Goal: Entertainment & Leisure: Browse casually

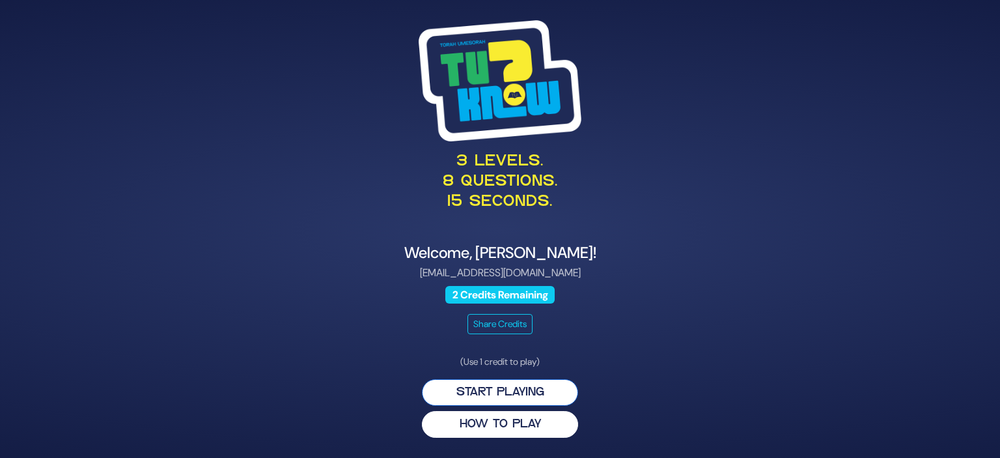
click at [512, 388] on button "Start Playing" at bounding box center [500, 392] width 156 height 27
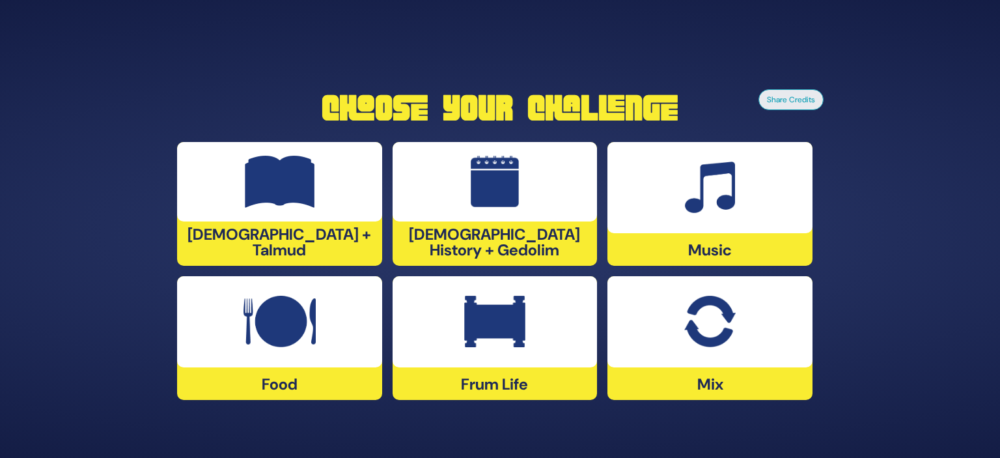
click at [697, 335] on img at bounding box center [709, 321] width 51 height 52
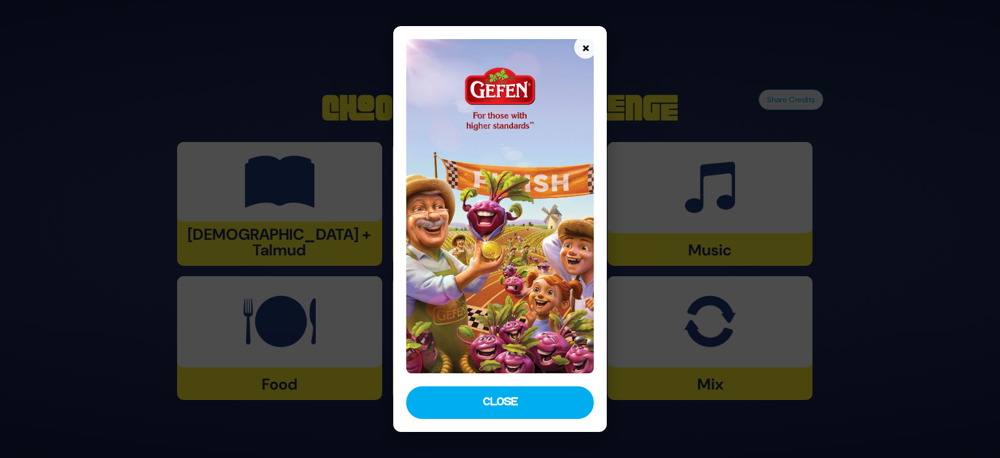
click at [505, 176] on img at bounding box center [499, 206] width 187 height 334
click at [483, 232] on img at bounding box center [499, 206] width 187 height 334
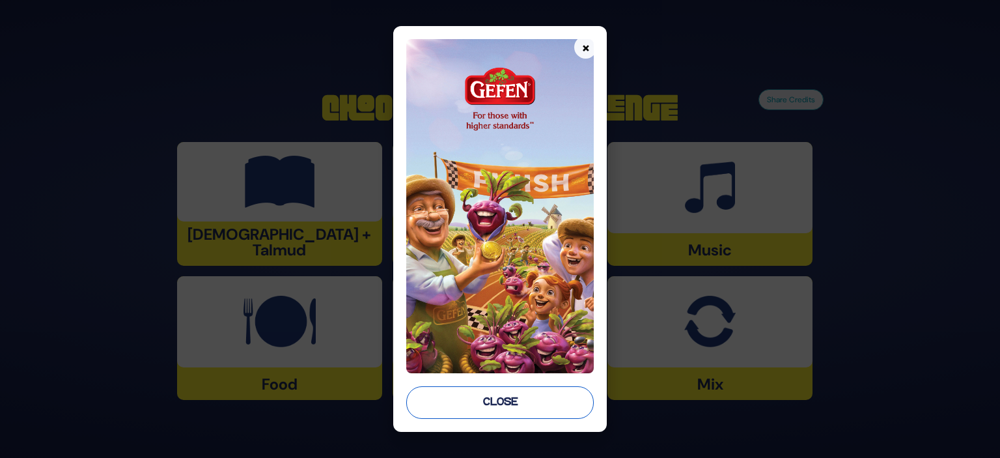
click at [544, 401] on button "Close" at bounding box center [499, 402] width 187 height 33
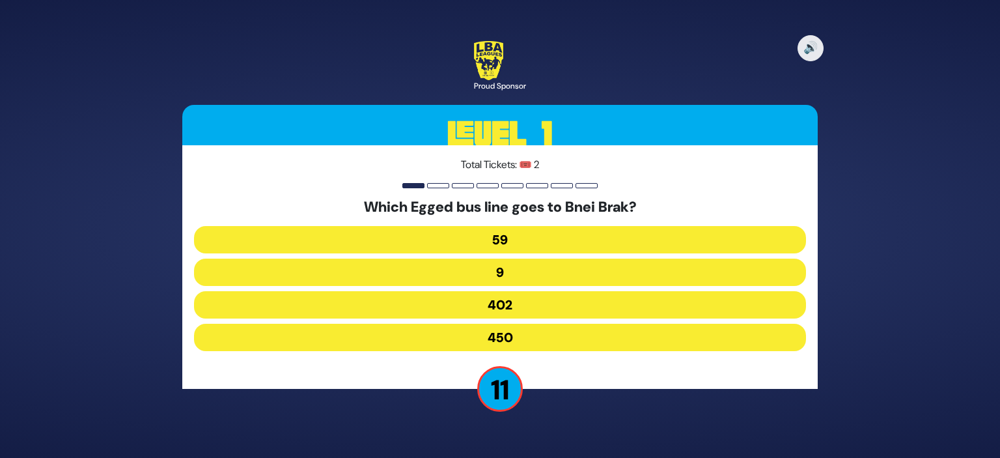
click at [506, 303] on button "402" at bounding box center [500, 304] width 612 height 27
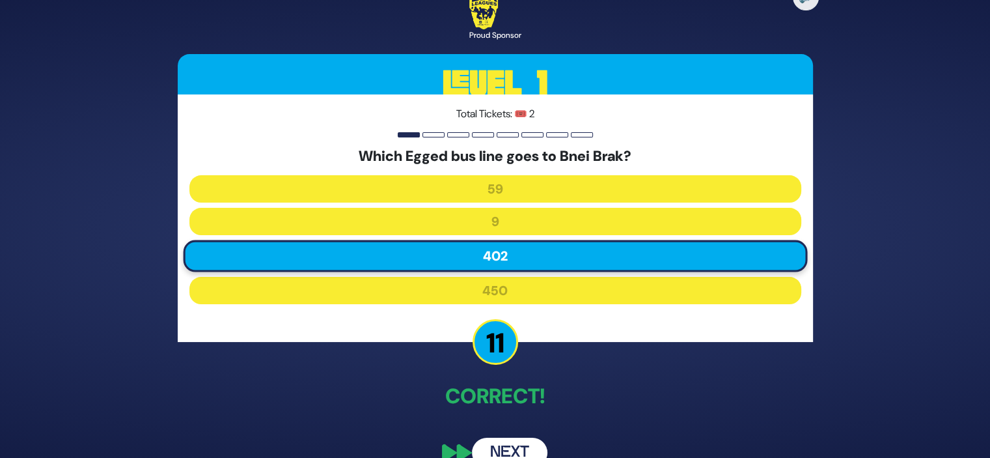
scroll to position [25, 0]
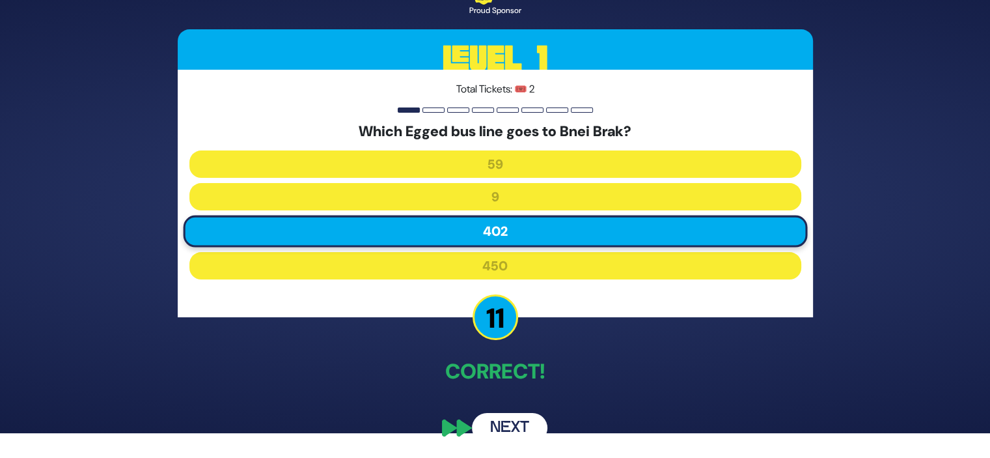
click at [525, 421] on button "Next" at bounding box center [509, 428] width 75 height 30
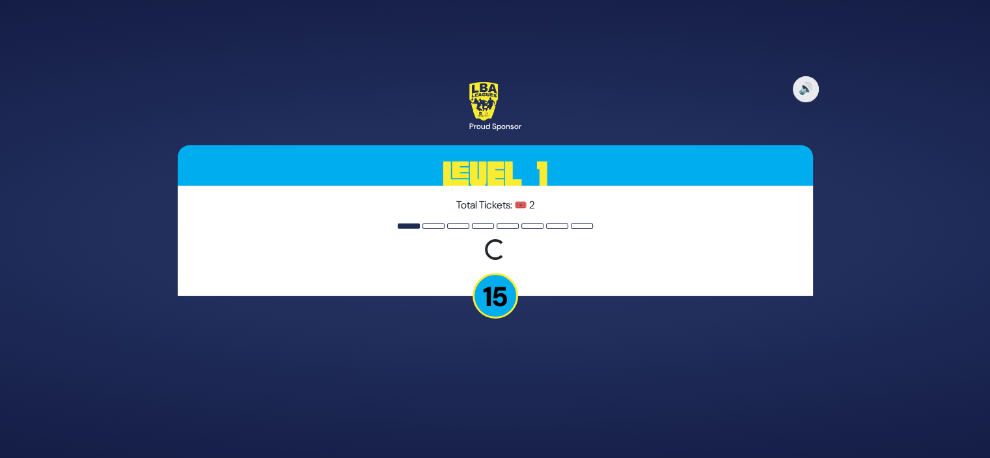
scroll to position [0, 0]
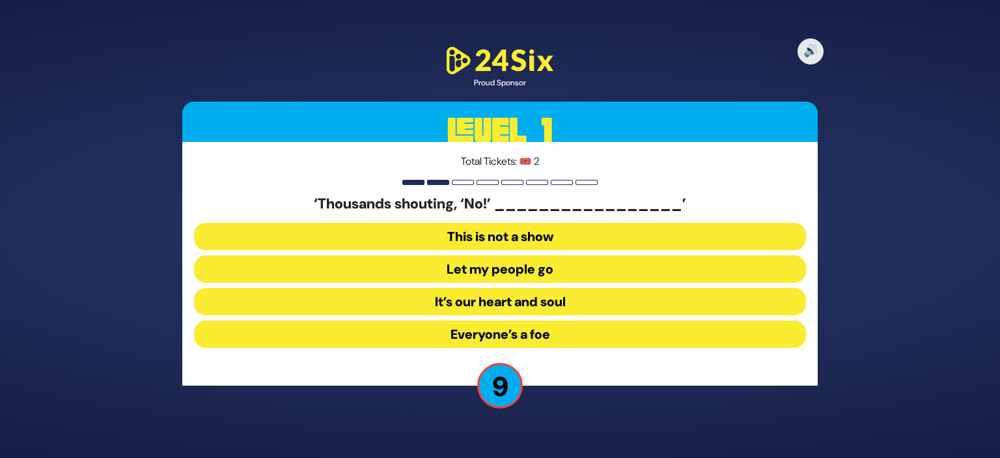
click at [557, 270] on button "Let my people go" at bounding box center [500, 268] width 612 height 27
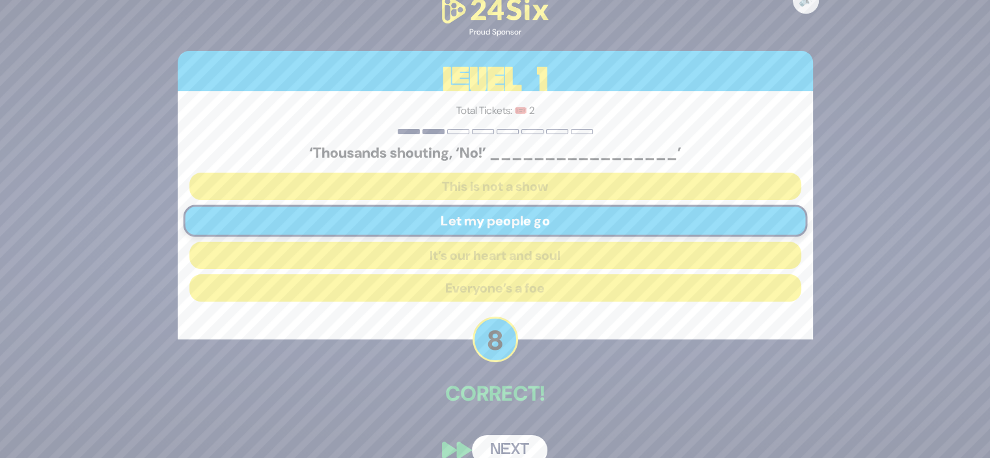
click at [509, 440] on button "Next" at bounding box center [509, 450] width 75 height 30
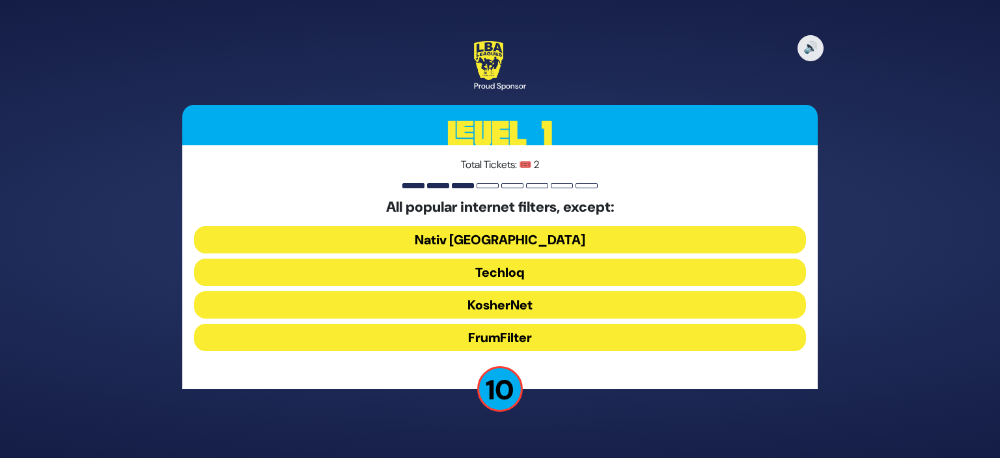
click at [528, 335] on button "FrumFilter" at bounding box center [500, 336] width 612 height 27
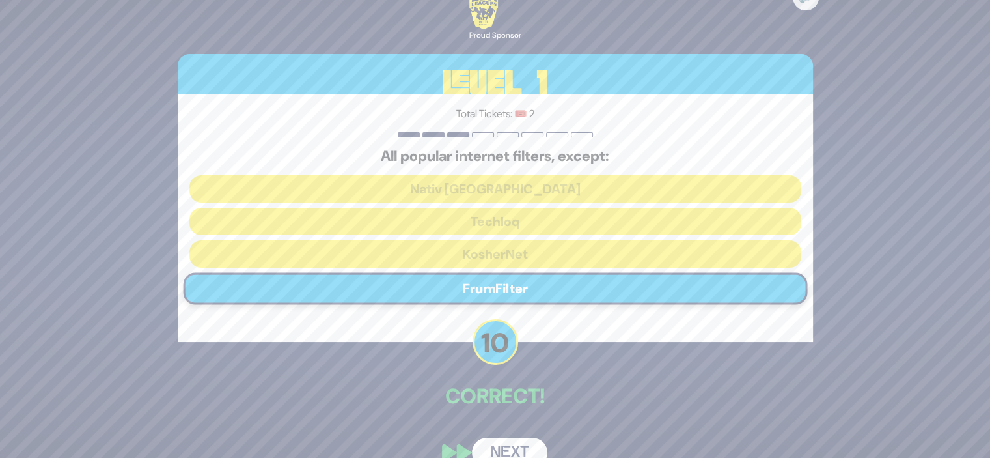
click at [512, 449] on button "Next" at bounding box center [509, 452] width 75 height 30
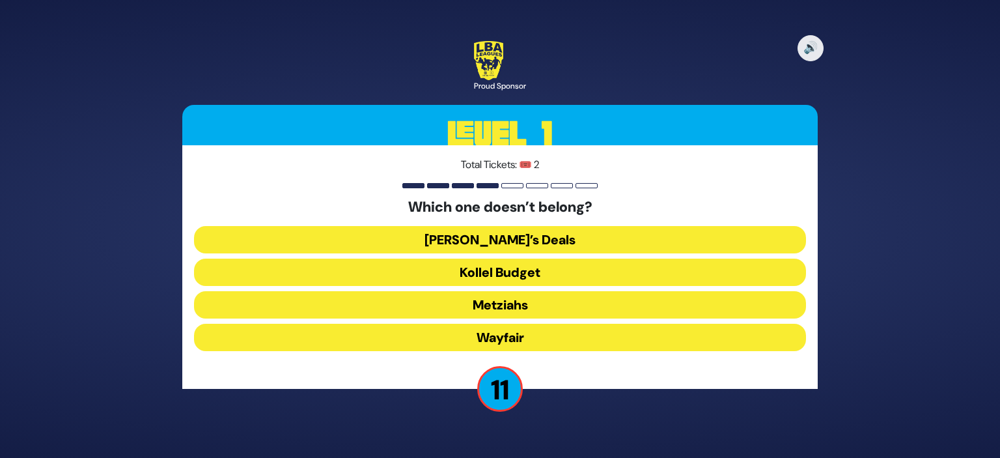
click at [513, 338] on button "Wayfair" at bounding box center [500, 336] width 612 height 27
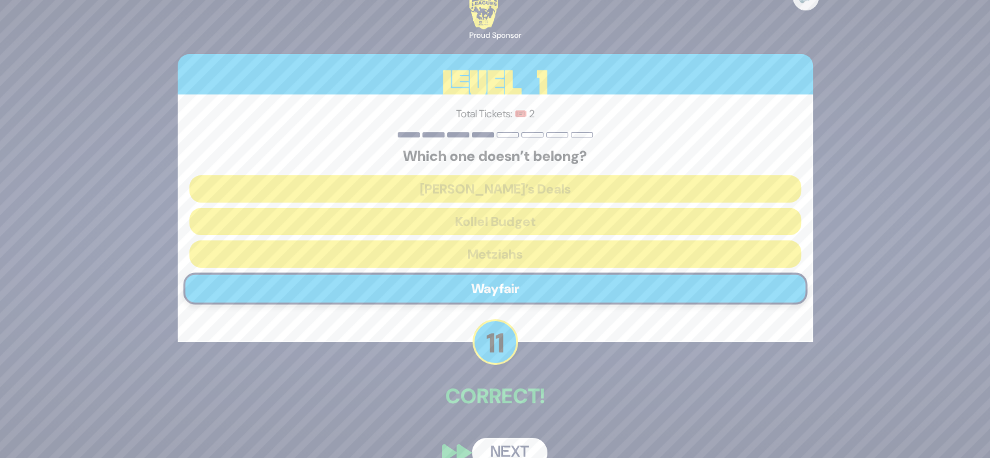
click at [532, 445] on button "Next" at bounding box center [509, 452] width 75 height 30
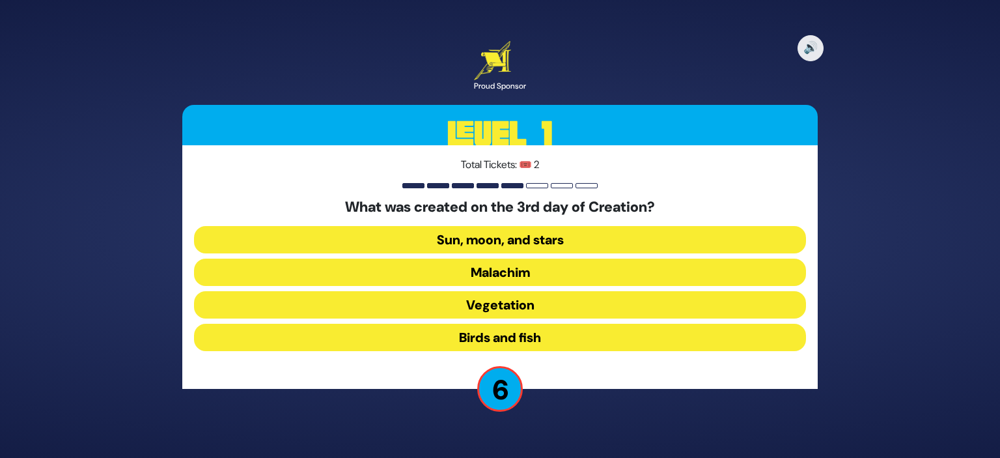
click at [538, 307] on button "Vegetation" at bounding box center [500, 304] width 612 height 27
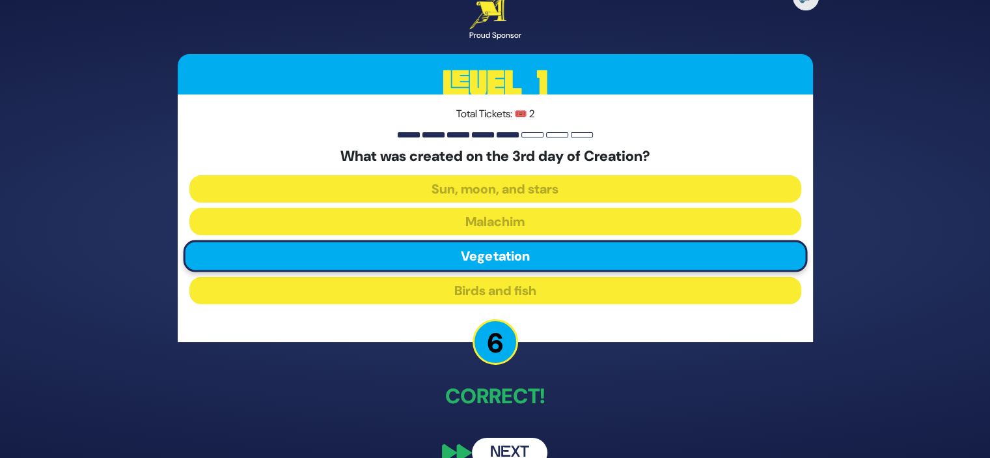
scroll to position [25, 0]
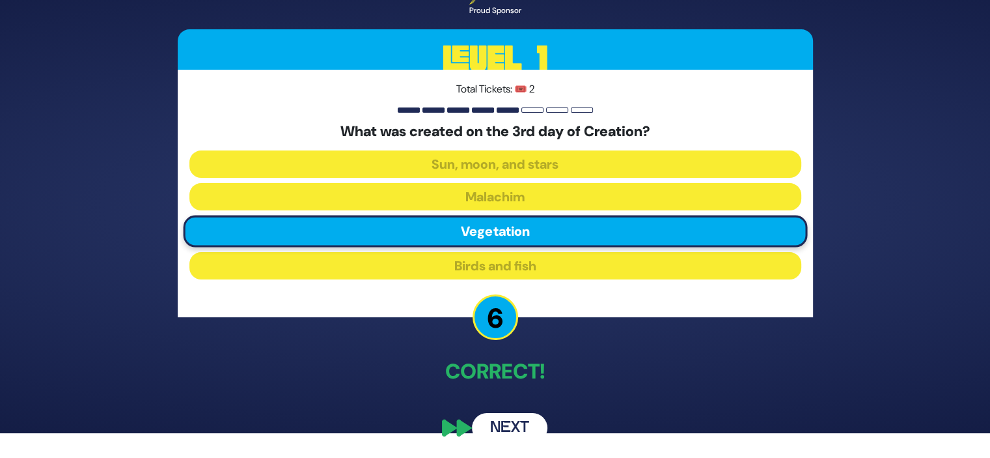
click at [513, 425] on button "Next" at bounding box center [509, 428] width 75 height 30
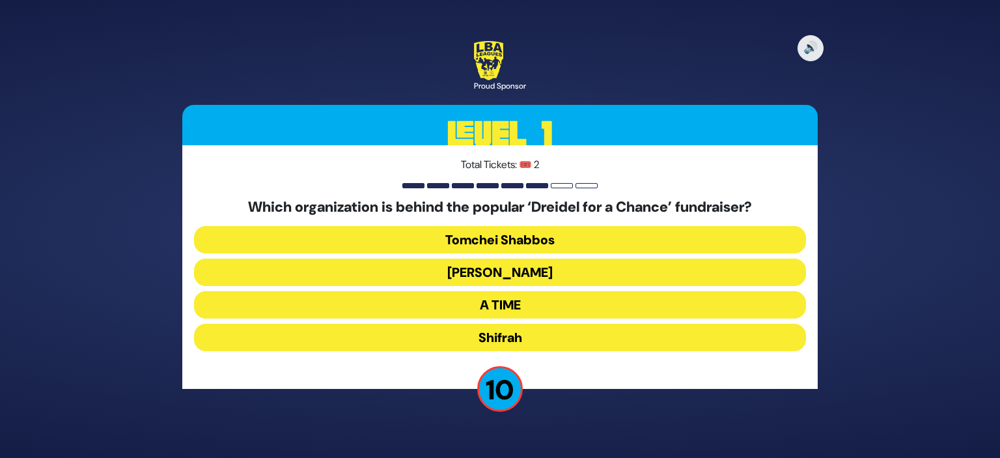
click at [521, 307] on button "A TIME" at bounding box center [500, 304] width 612 height 27
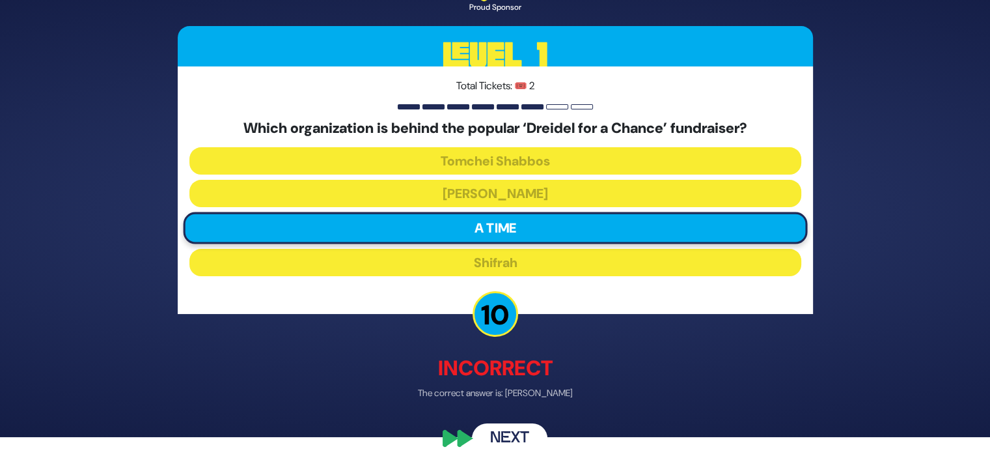
scroll to position [31, 0]
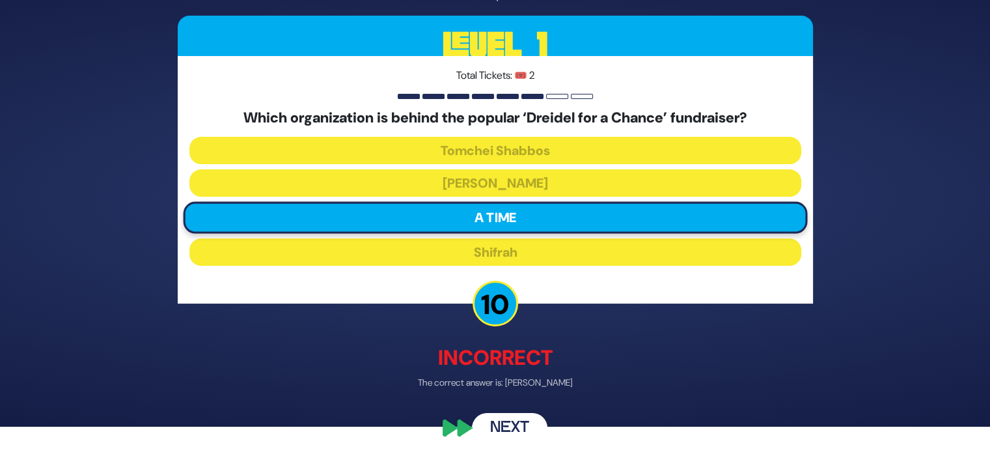
click at [521, 422] on button "Next" at bounding box center [509, 428] width 75 height 30
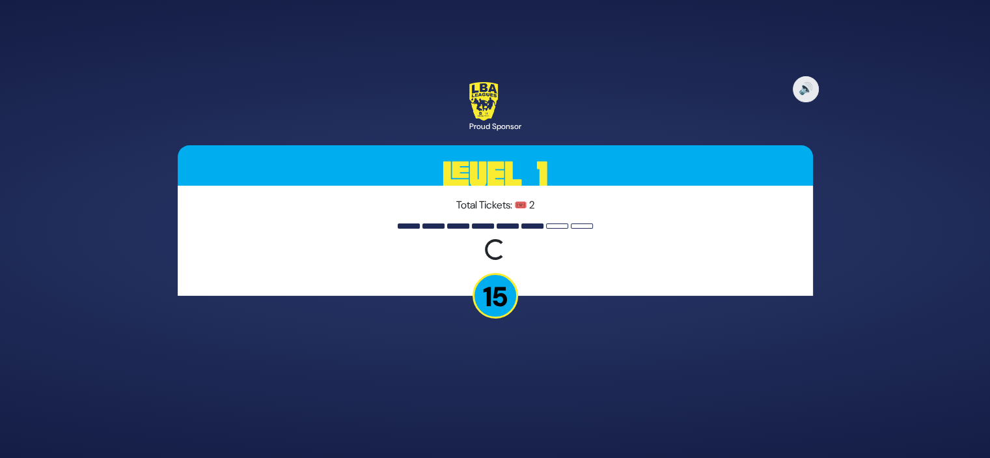
scroll to position [0, 0]
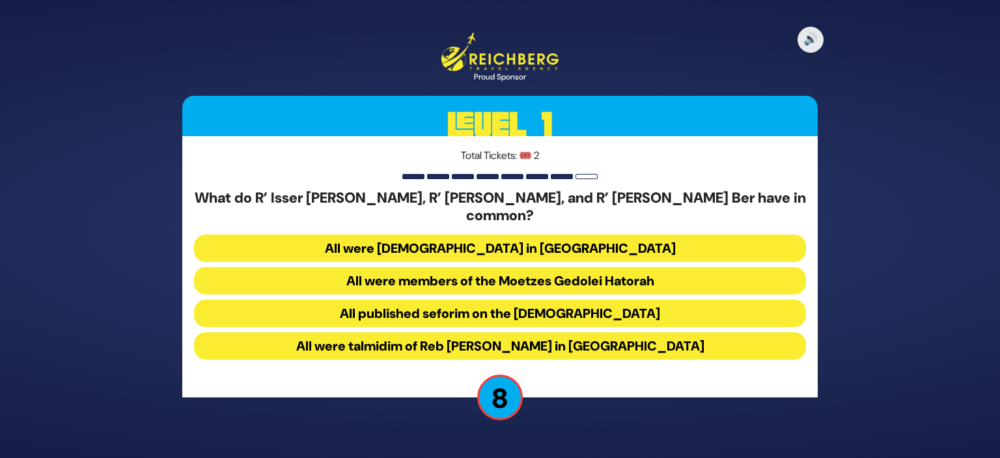
click at [602, 273] on button "All were members of the Moetzes Gedolei Hatorah" at bounding box center [500, 280] width 612 height 27
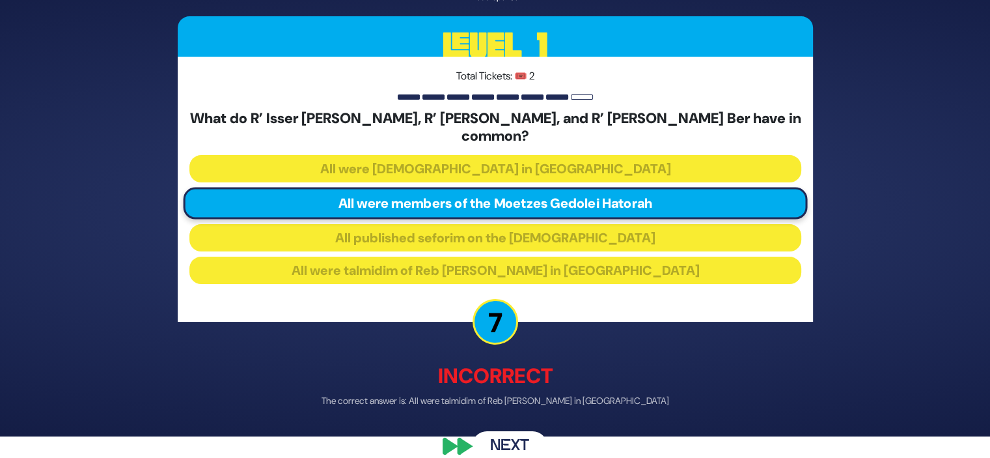
scroll to position [31, 0]
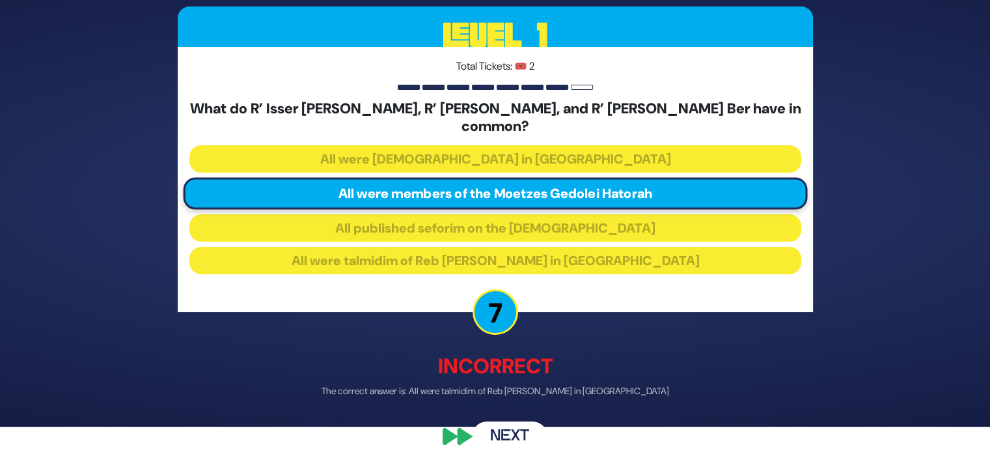
click at [517, 428] on button "Next" at bounding box center [509, 437] width 75 height 30
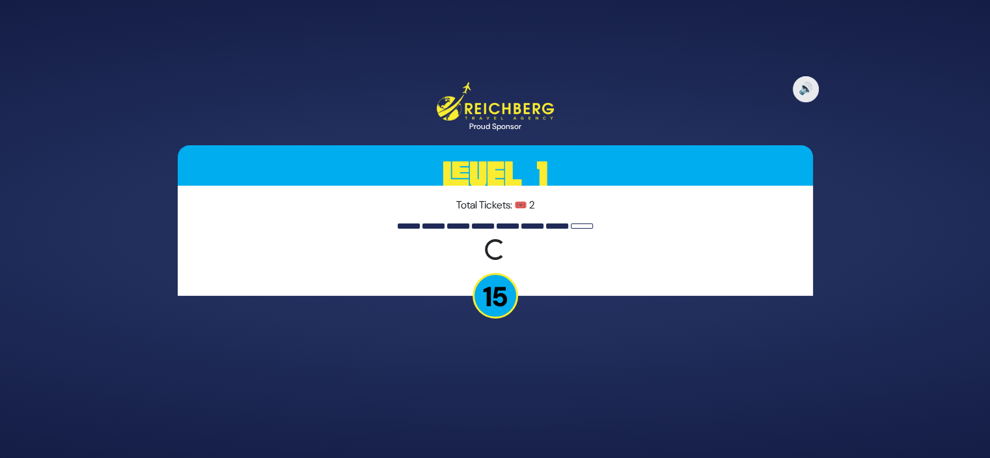
scroll to position [0, 0]
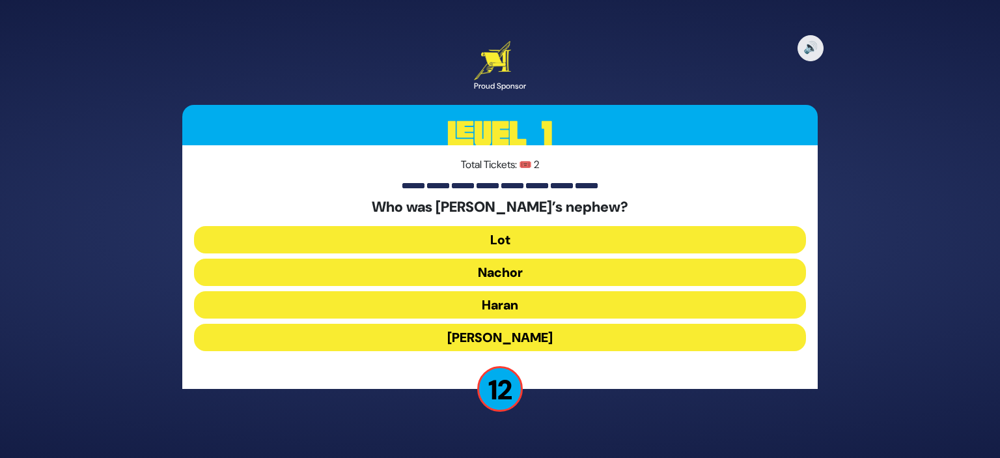
click at [524, 241] on button "Lot" at bounding box center [500, 239] width 612 height 27
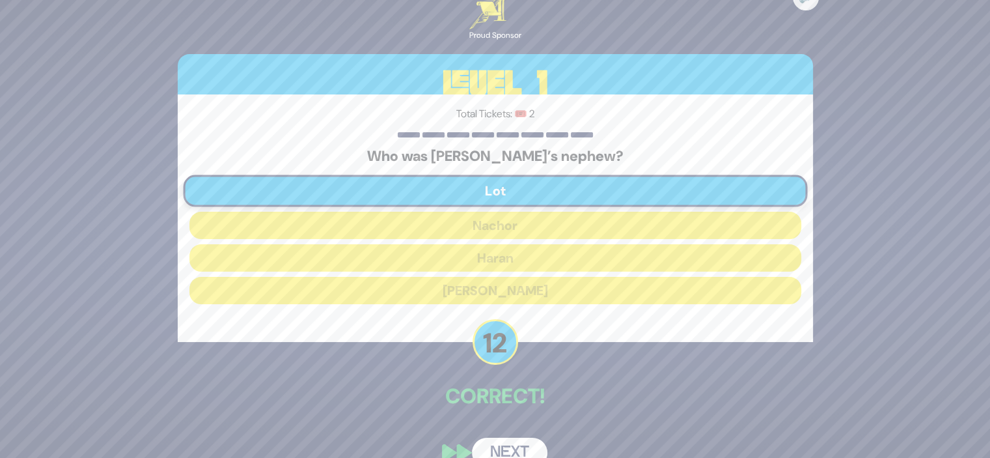
scroll to position [25, 0]
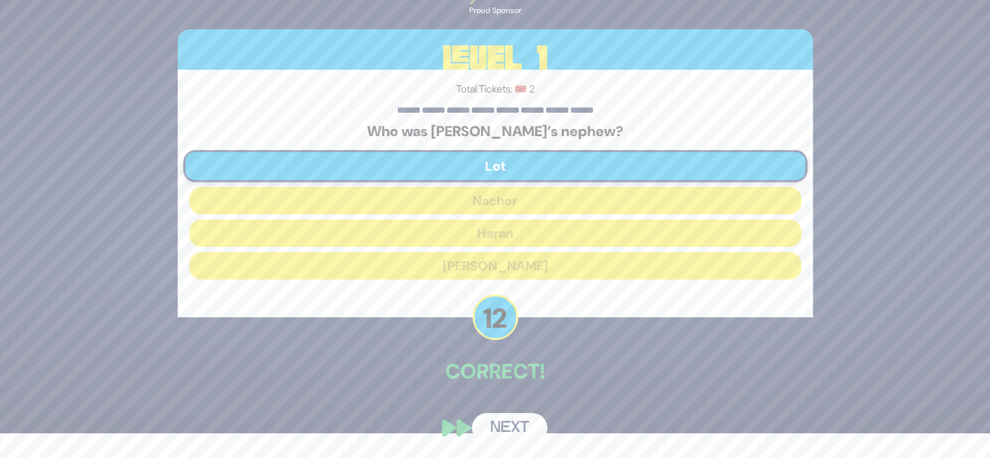
click at [508, 426] on button "Next" at bounding box center [509, 428] width 75 height 30
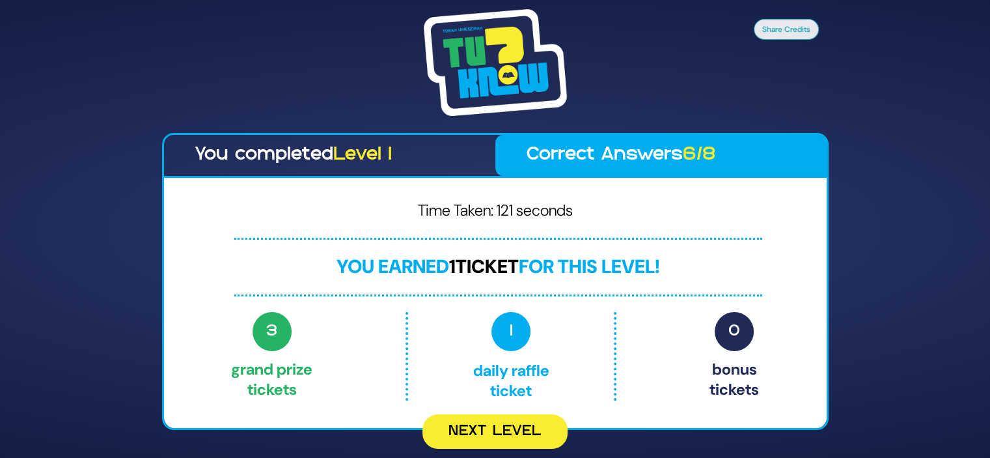
scroll to position [0, 0]
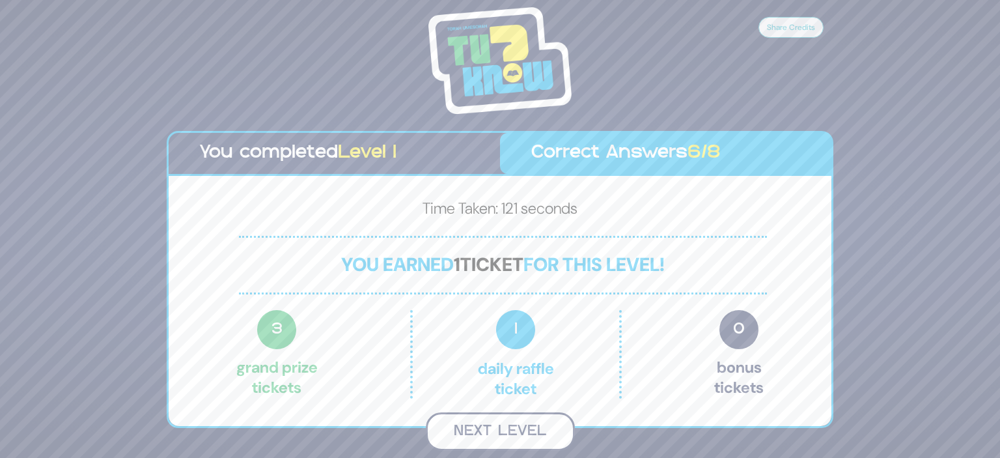
click at [530, 427] on button "Next Level" at bounding box center [500, 431] width 149 height 38
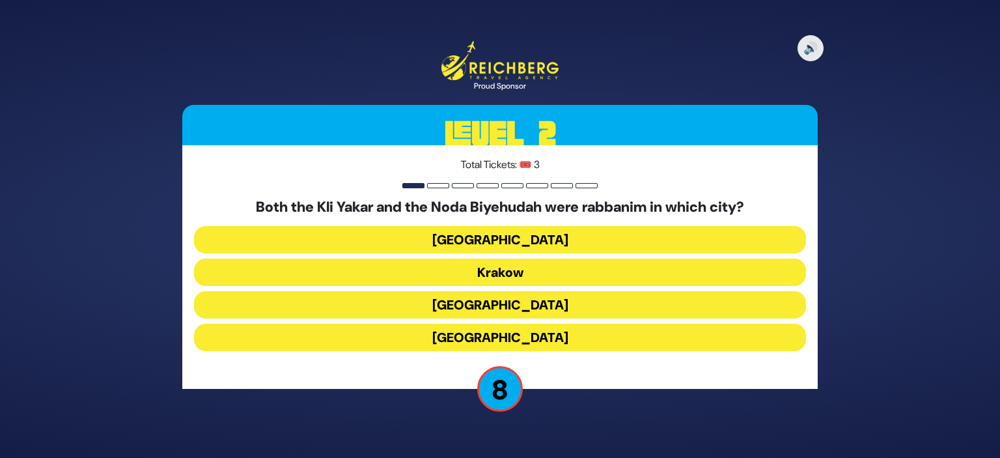
click at [521, 338] on button "[GEOGRAPHIC_DATA]" at bounding box center [500, 336] width 612 height 27
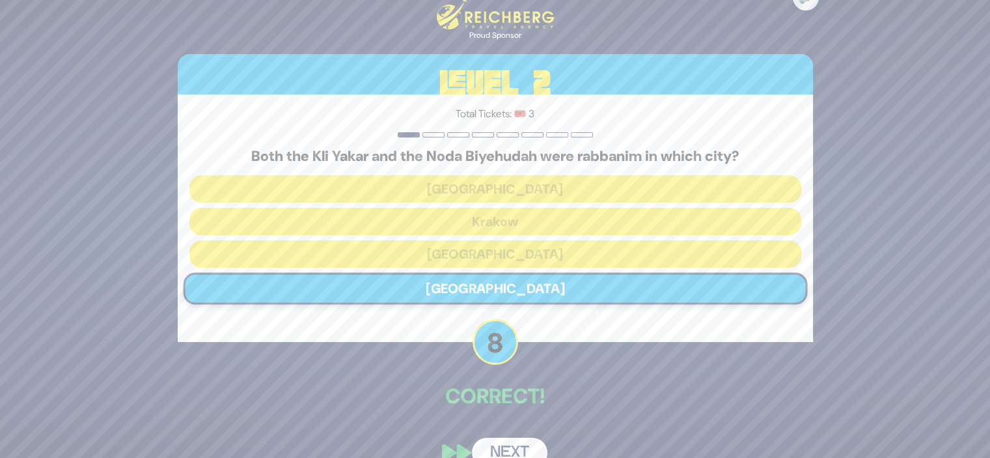
scroll to position [25, 0]
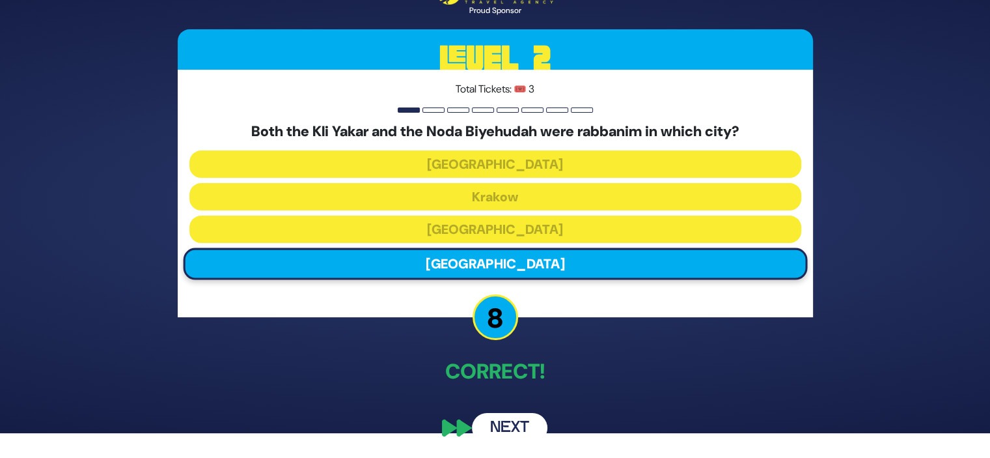
click at [513, 424] on button "Next" at bounding box center [509, 428] width 75 height 30
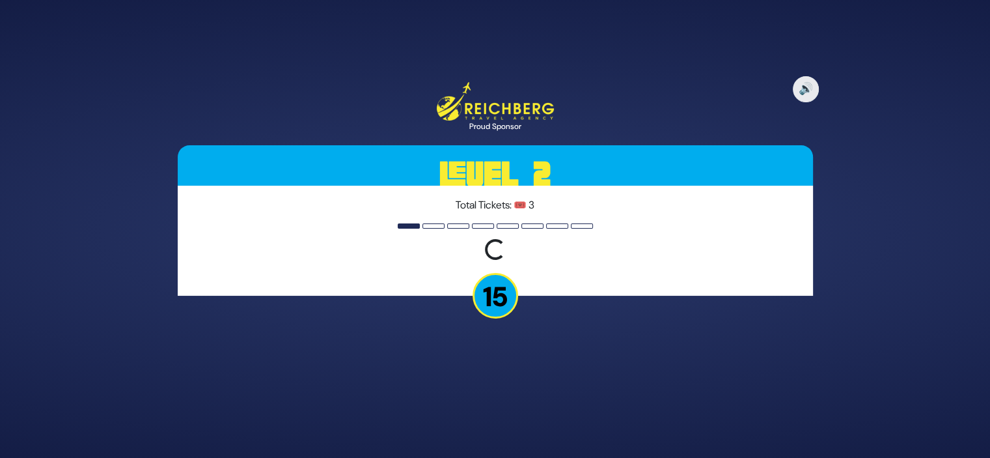
scroll to position [0, 0]
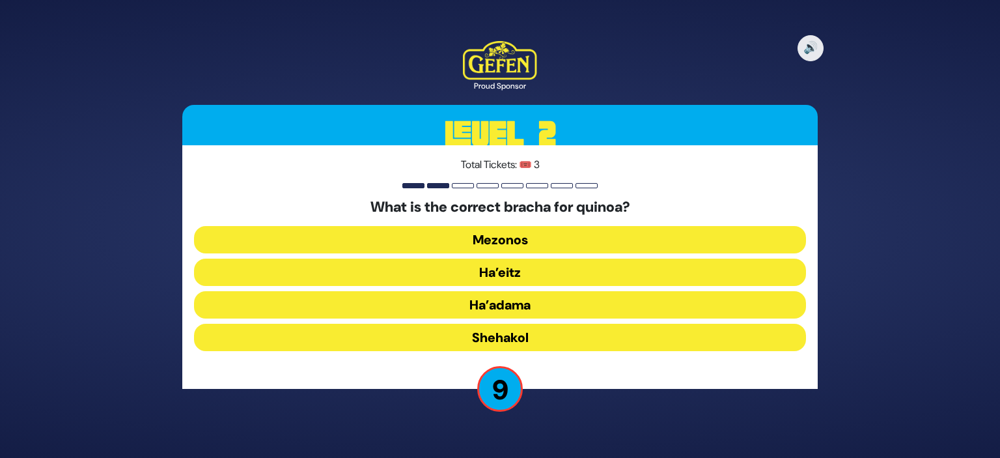
click at [519, 305] on button "Ha’adama" at bounding box center [500, 304] width 612 height 27
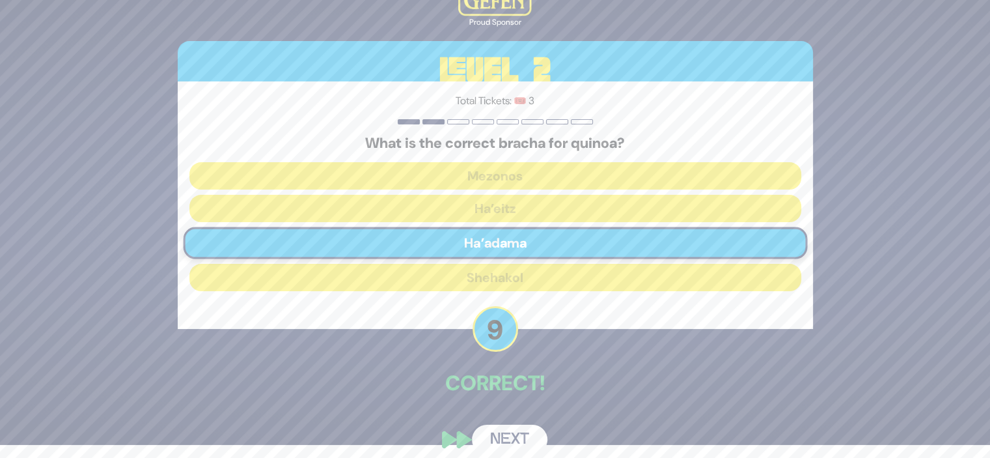
scroll to position [25, 0]
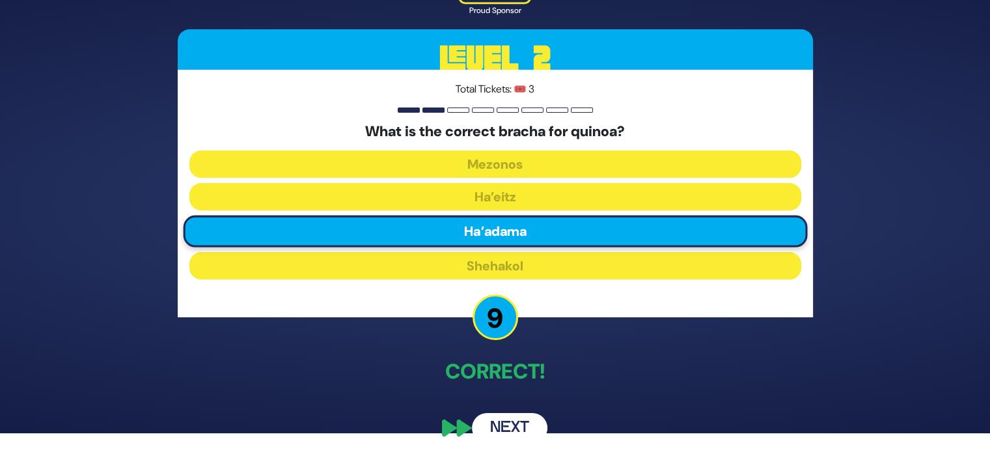
click at [514, 429] on button "Next" at bounding box center [509, 428] width 75 height 30
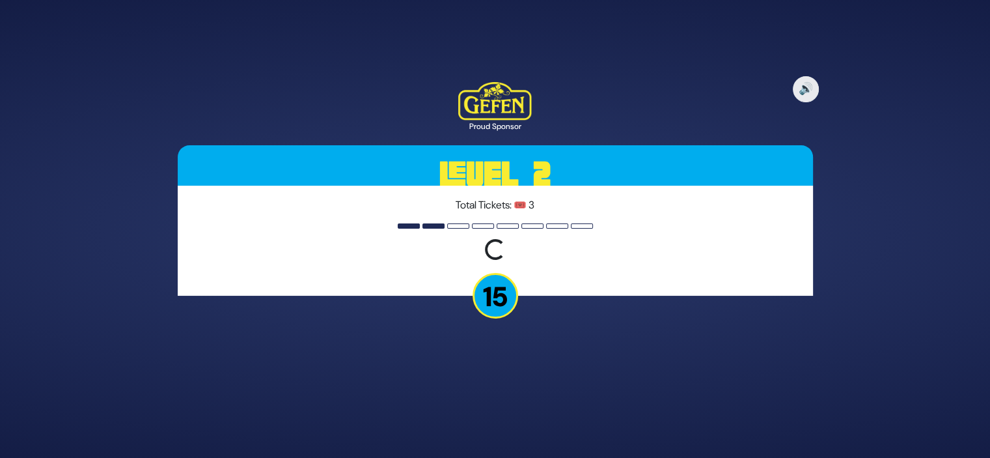
scroll to position [0, 0]
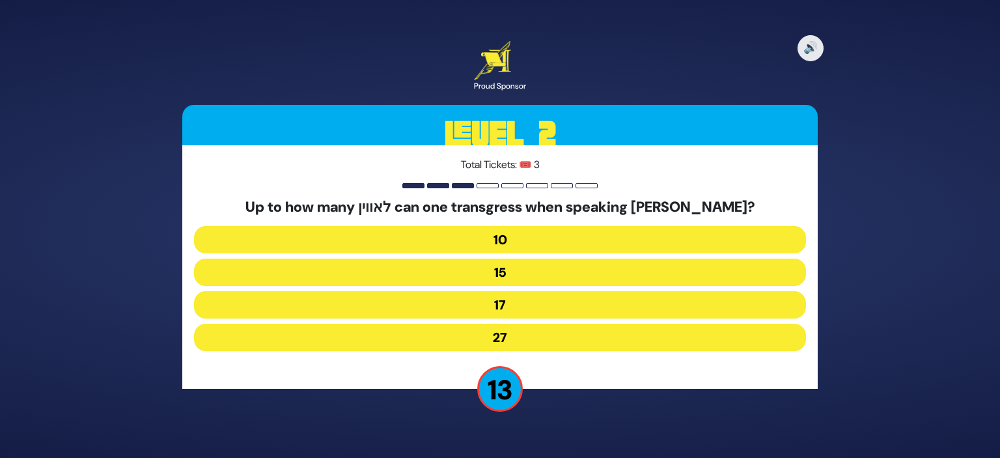
click at [528, 339] on button "27" at bounding box center [500, 336] width 612 height 27
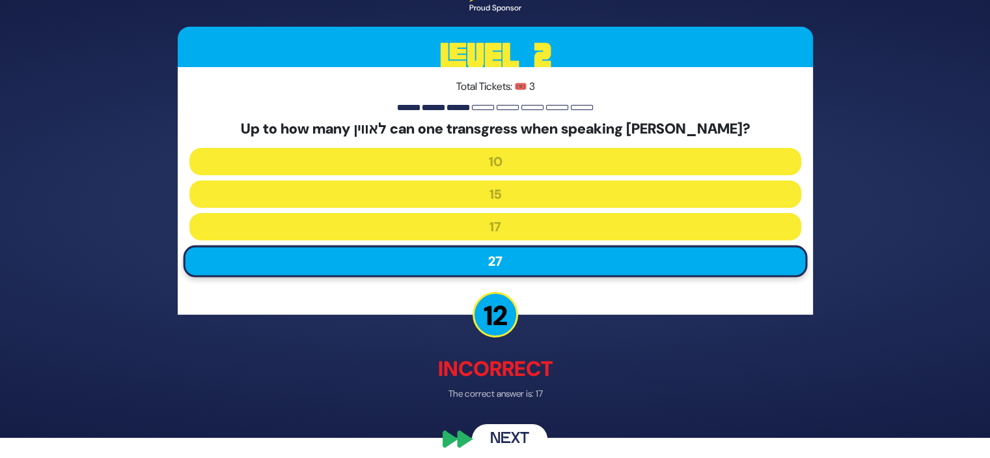
scroll to position [31, 0]
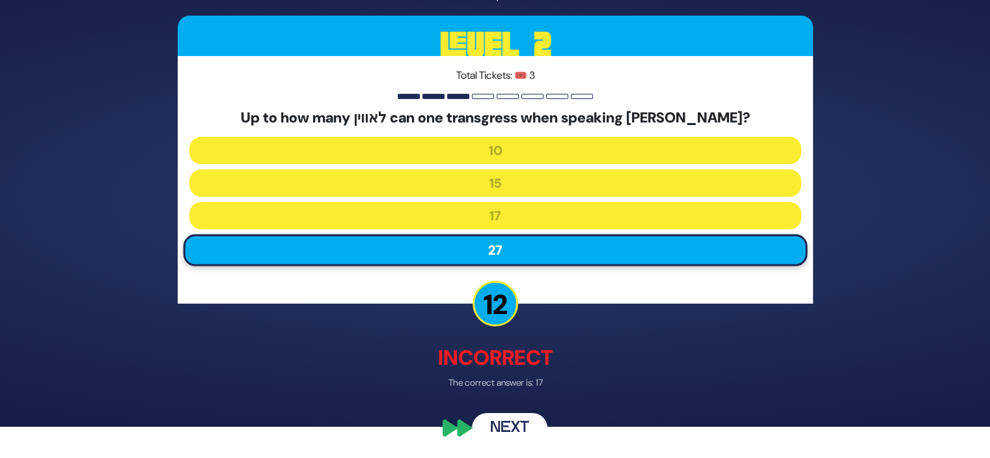
click at [511, 424] on button "Next" at bounding box center [509, 428] width 75 height 30
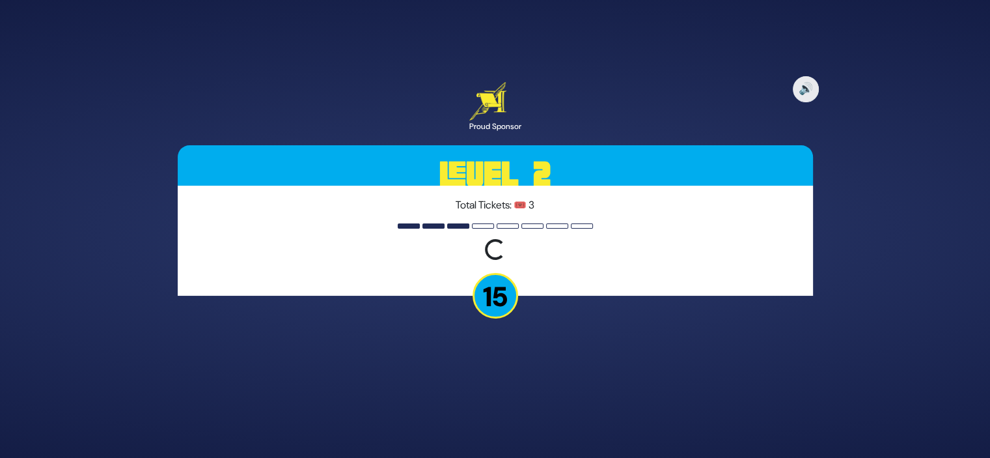
scroll to position [0, 0]
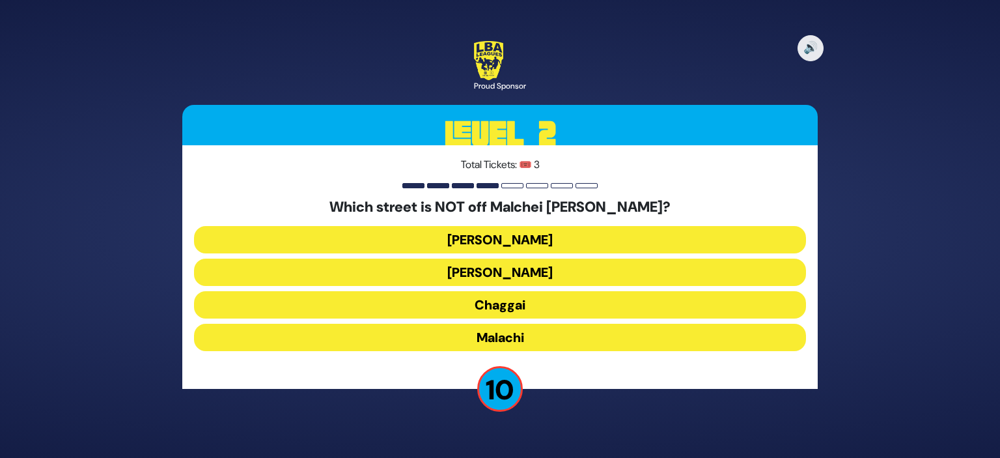
click at [527, 239] on button "[PERSON_NAME]" at bounding box center [500, 239] width 612 height 27
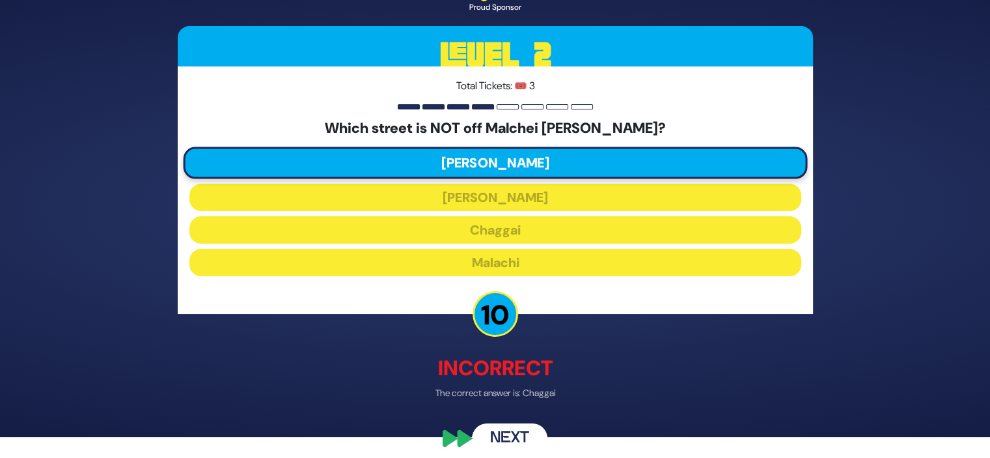
scroll to position [31, 0]
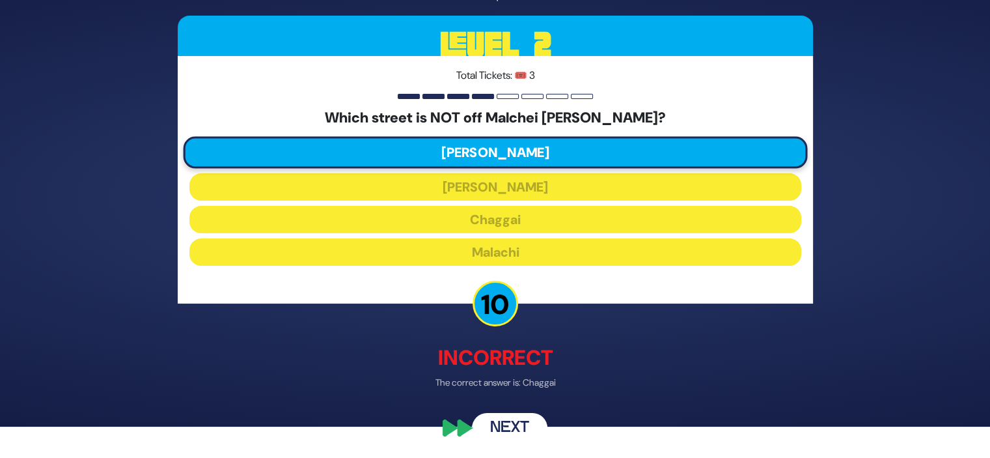
click at [509, 425] on button "Next" at bounding box center [509, 428] width 75 height 30
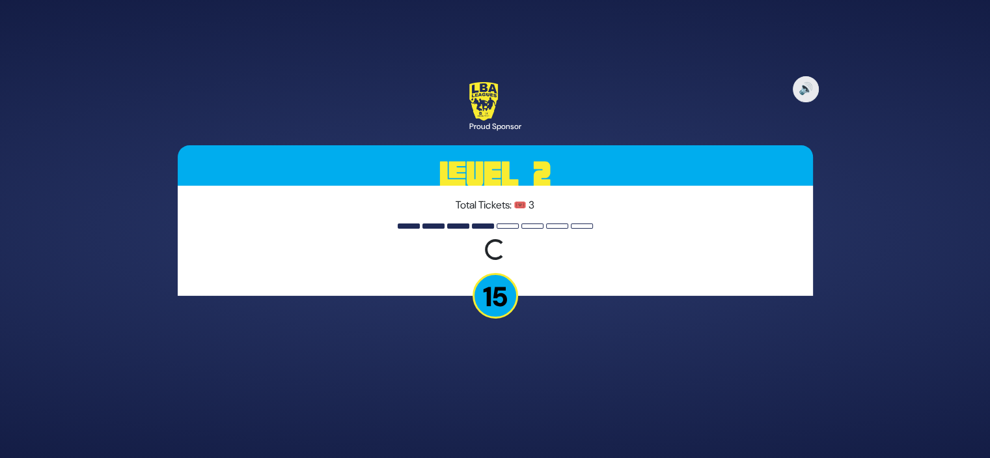
scroll to position [0, 0]
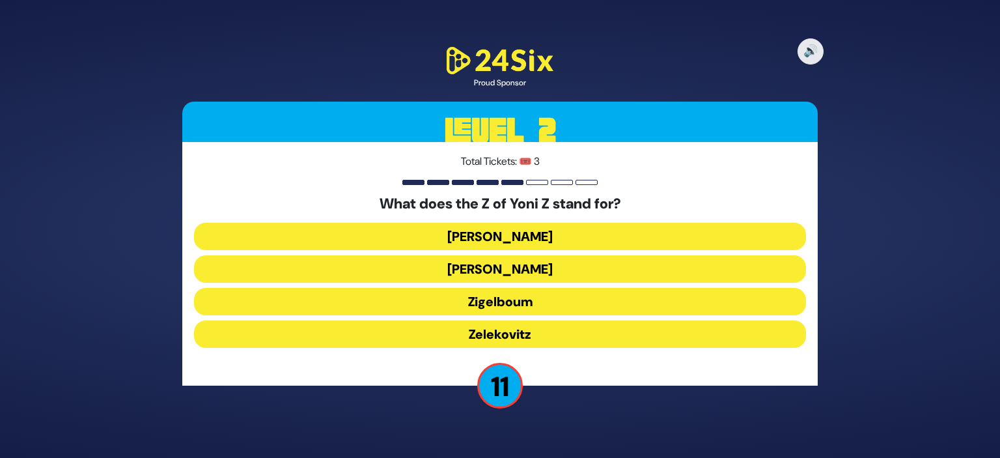
click at [539, 301] on button "Zigelboum" at bounding box center [500, 301] width 612 height 27
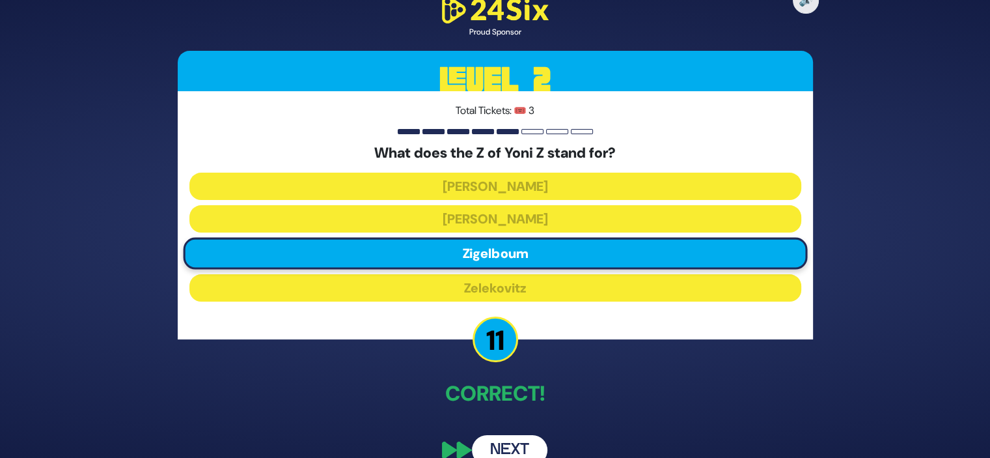
click at [521, 442] on button "Next" at bounding box center [509, 450] width 75 height 30
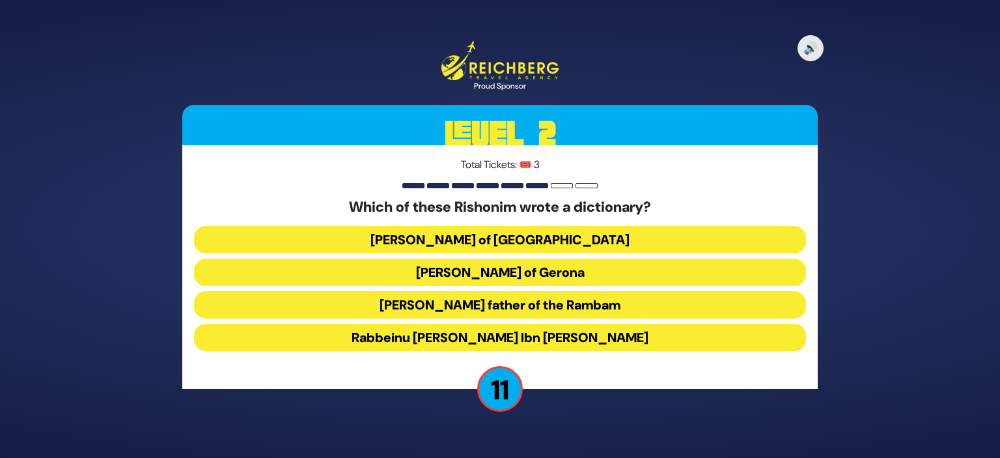
click at [583, 274] on button "[PERSON_NAME] of Gerona" at bounding box center [500, 271] width 612 height 27
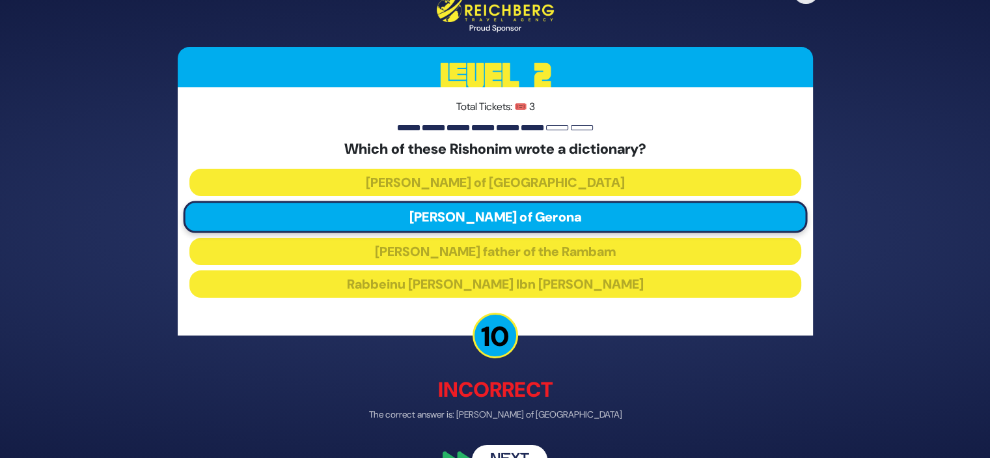
click at [506, 448] on button "Next" at bounding box center [509, 459] width 75 height 30
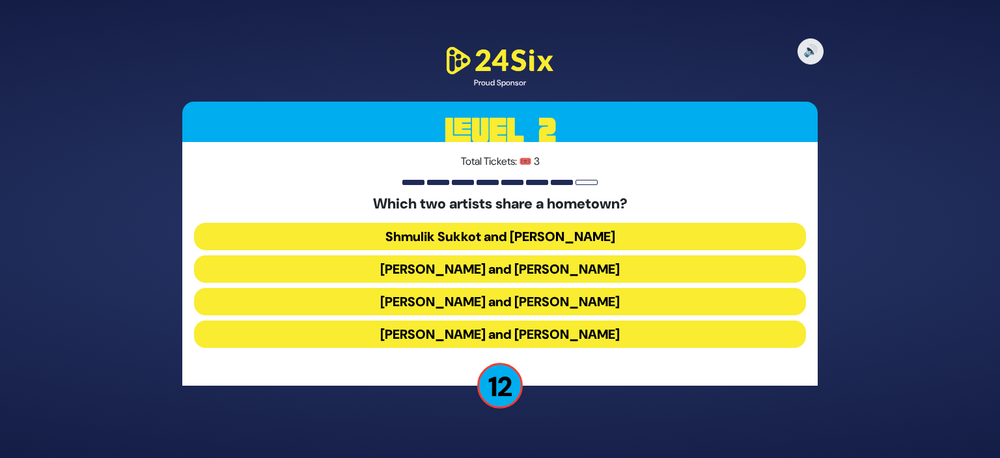
click at [612, 267] on button "[PERSON_NAME] and [PERSON_NAME]" at bounding box center [500, 268] width 612 height 27
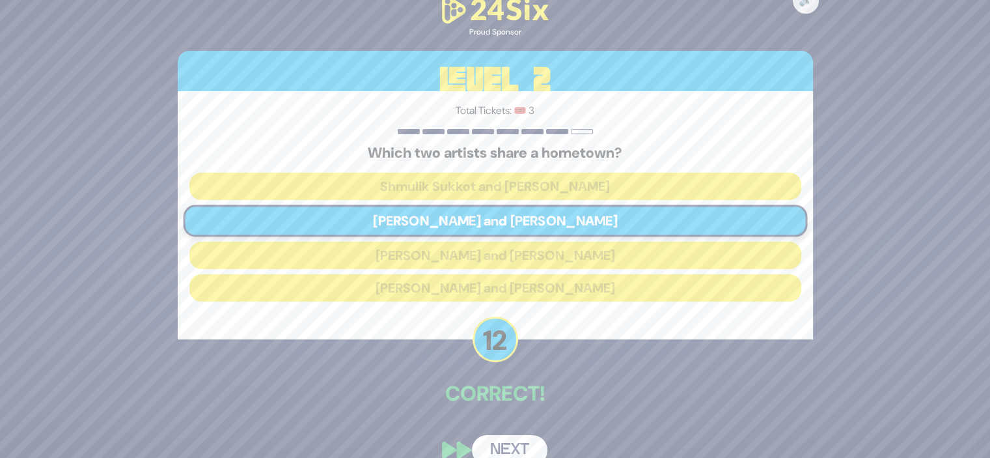
scroll to position [21, 0]
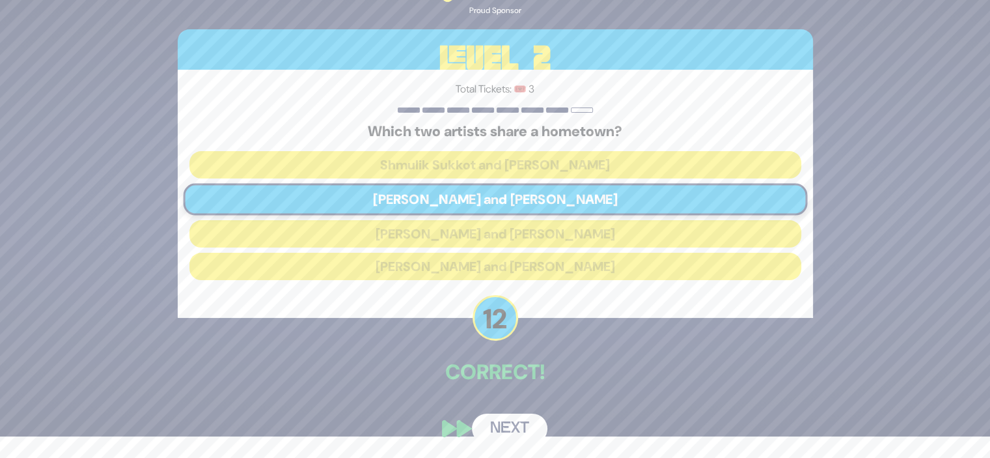
click at [517, 421] on button "Next" at bounding box center [509, 428] width 75 height 30
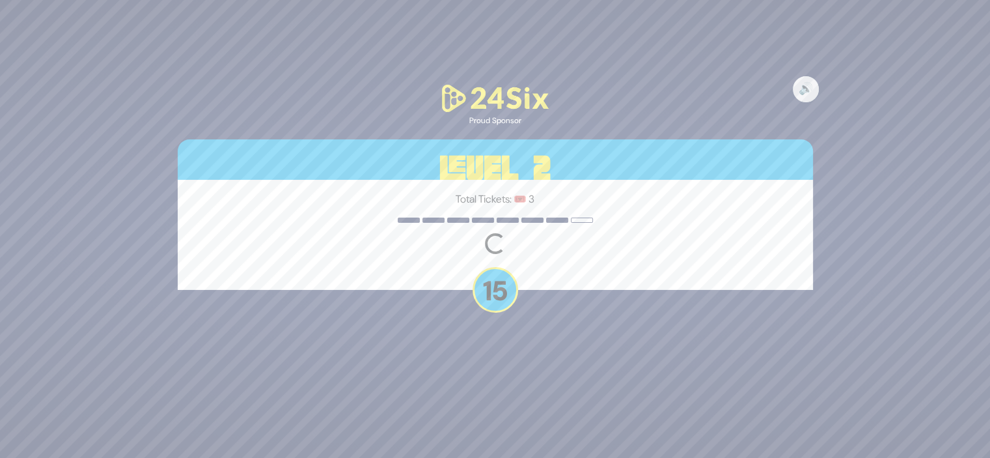
scroll to position [0, 0]
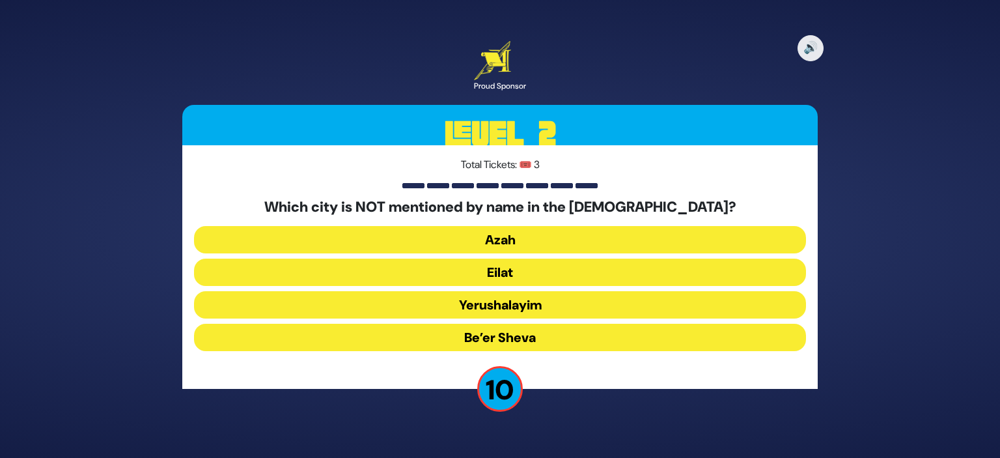
click at [540, 302] on button "Yerushalayim" at bounding box center [500, 304] width 612 height 27
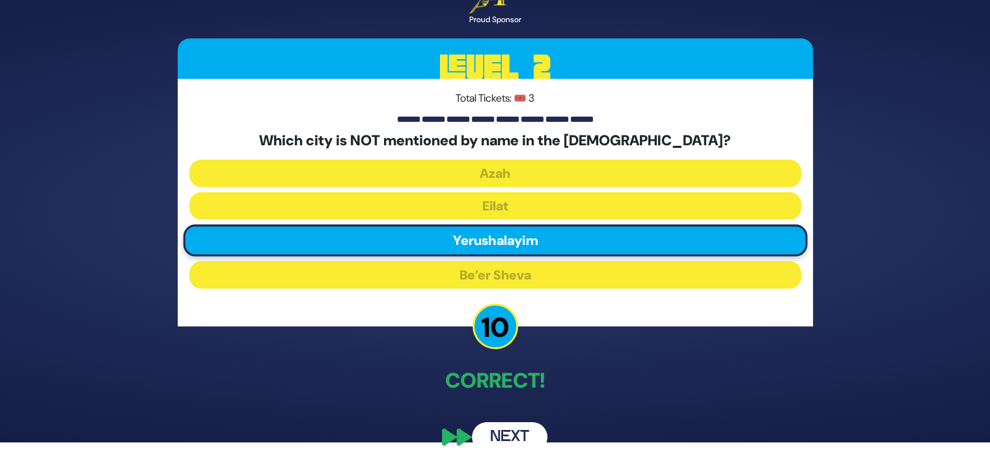
scroll to position [25, 0]
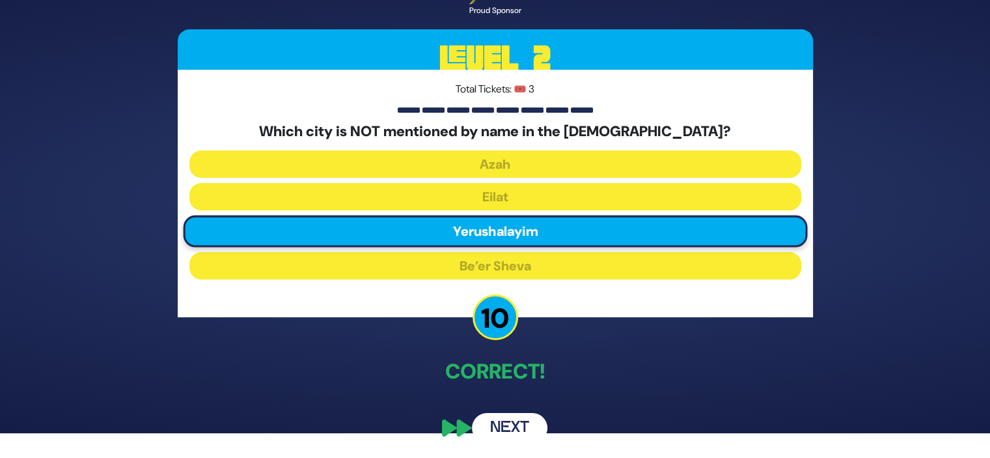
click at [528, 422] on button "Next" at bounding box center [509, 428] width 75 height 30
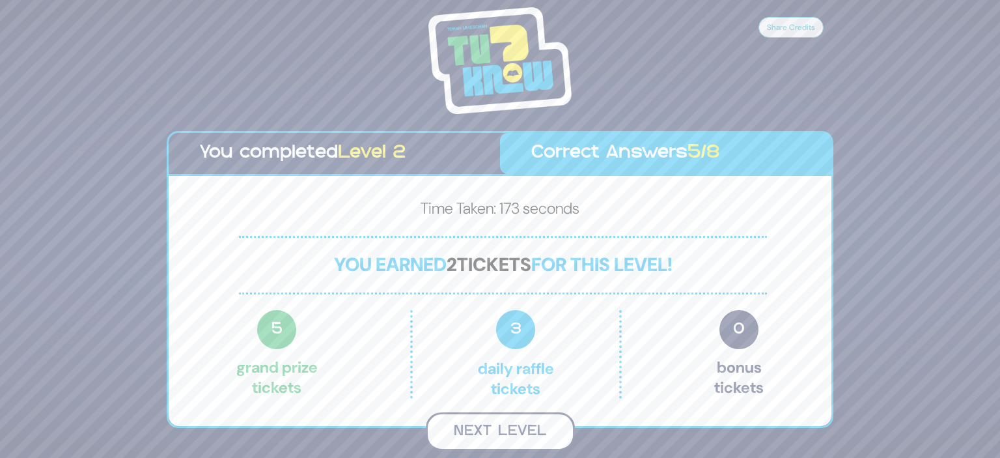
click at [510, 430] on button "Next Level" at bounding box center [500, 431] width 149 height 38
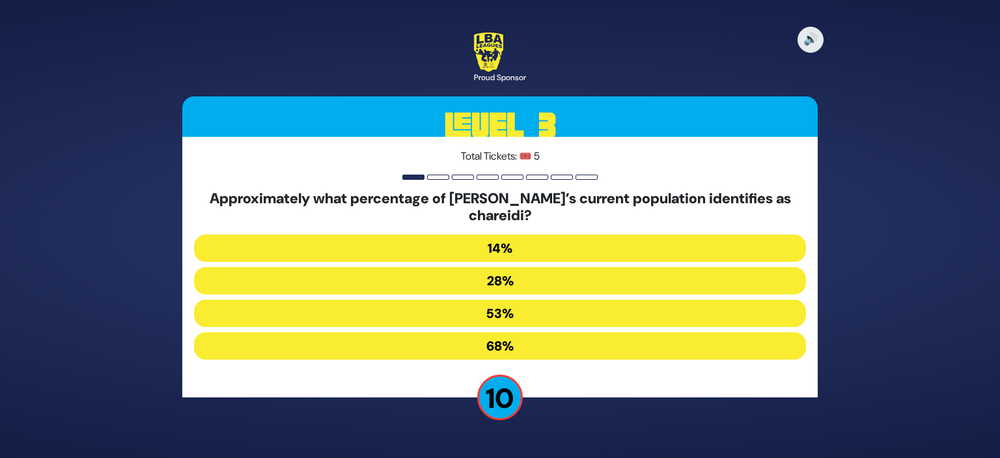
click at [518, 280] on button "28%" at bounding box center [500, 280] width 612 height 27
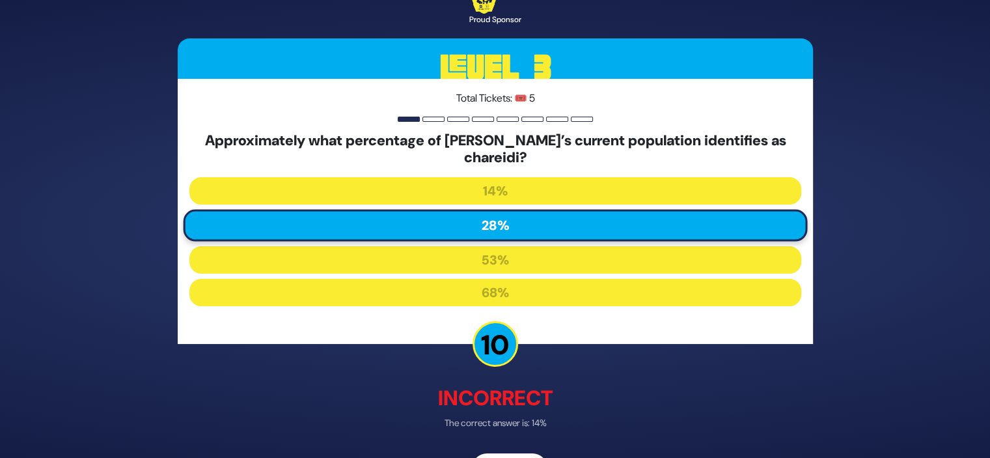
scroll to position [40, 0]
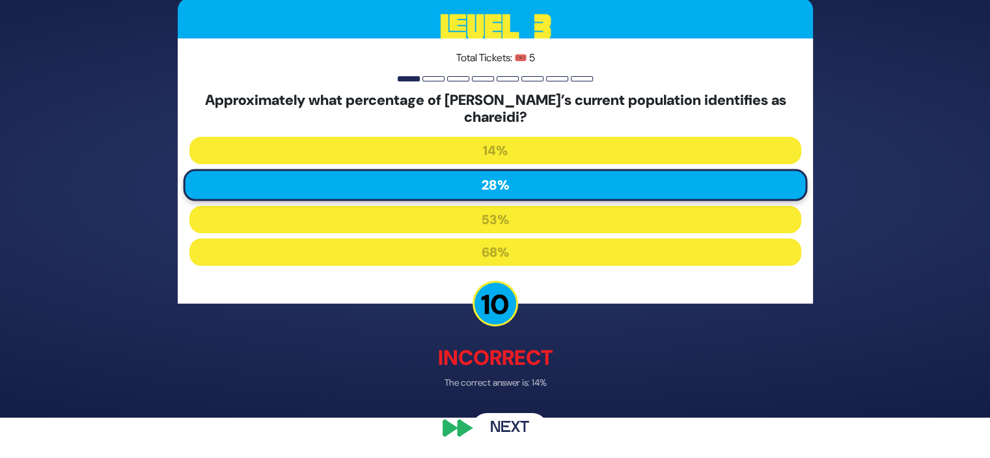
click at [512, 422] on button "Next" at bounding box center [509, 428] width 75 height 30
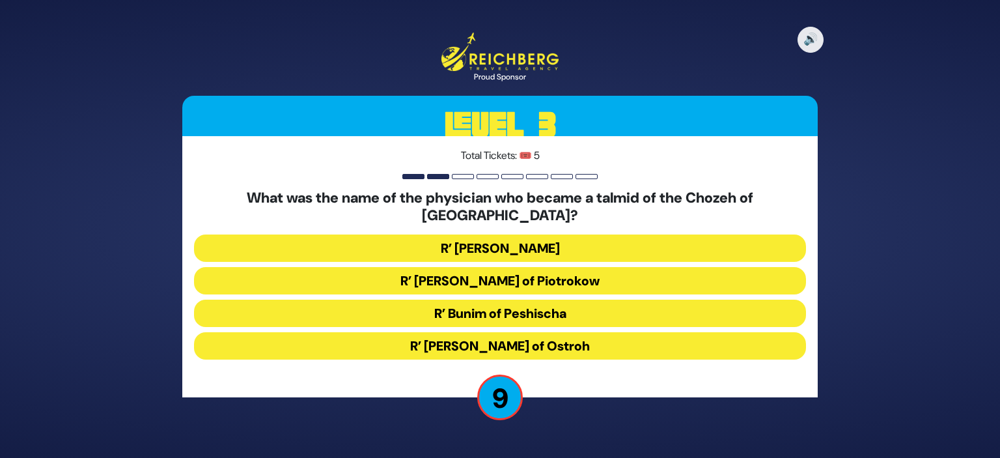
click at [521, 239] on button "R’ [PERSON_NAME]" at bounding box center [500, 247] width 612 height 27
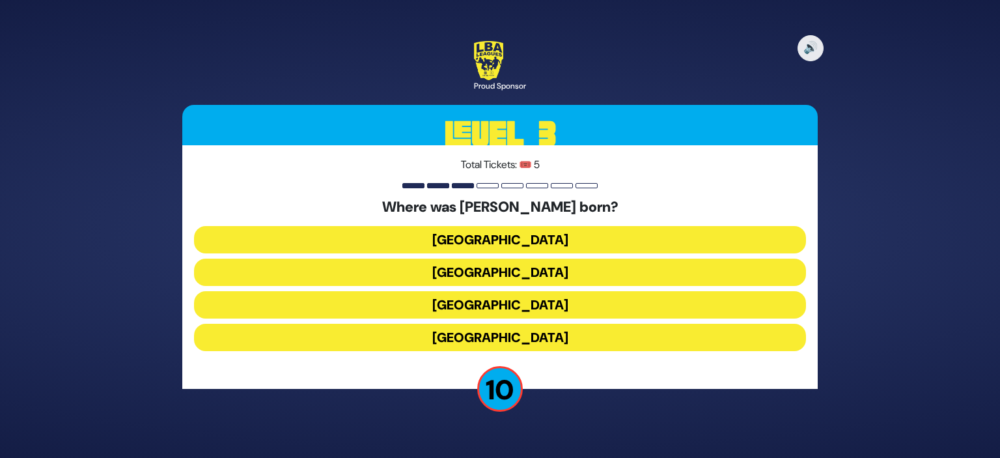
click at [521, 299] on button "[GEOGRAPHIC_DATA]" at bounding box center [500, 304] width 612 height 27
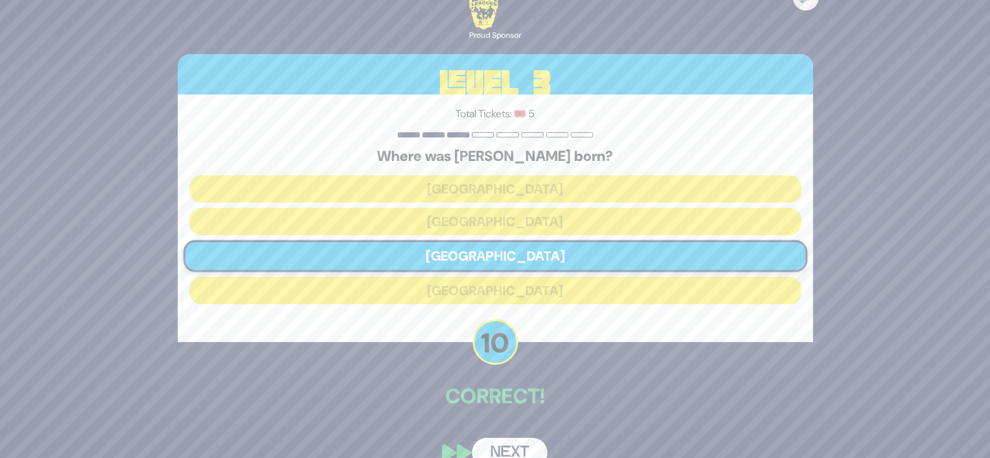
click at [518, 448] on button "Next" at bounding box center [509, 452] width 75 height 30
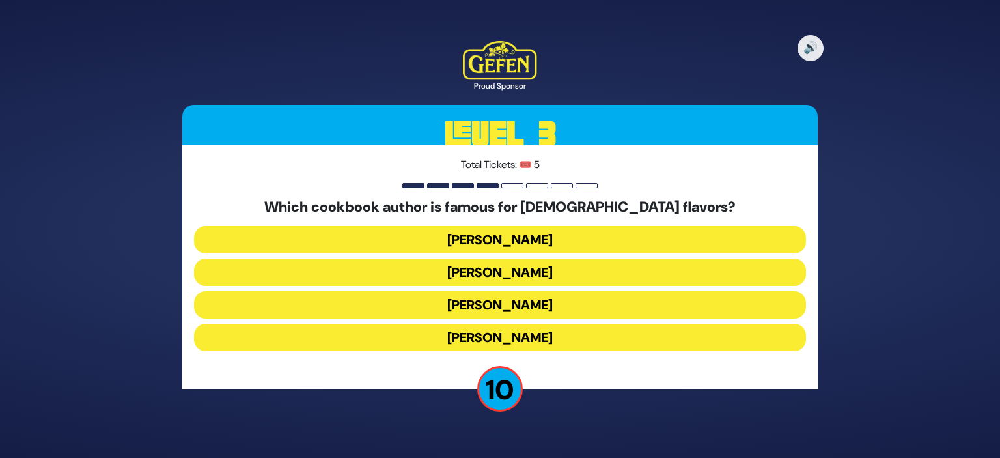
click at [556, 335] on button "[PERSON_NAME]" at bounding box center [500, 336] width 612 height 27
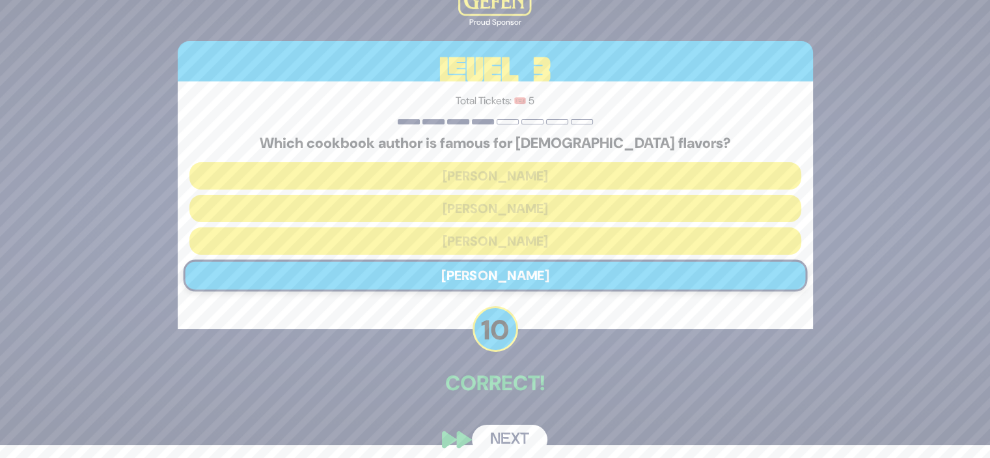
scroll to position [25, 0]
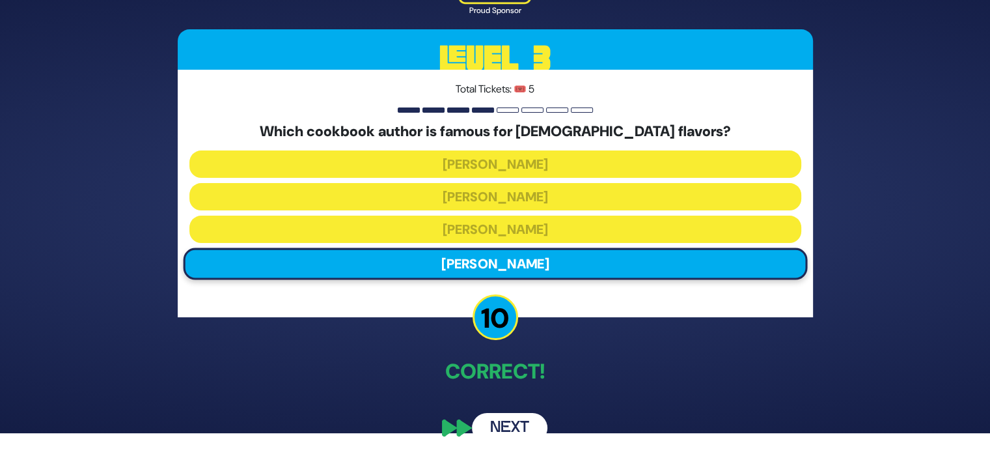
click at [505, 425] on button "Next" at bounding box center [509, 428] width 75 height 30
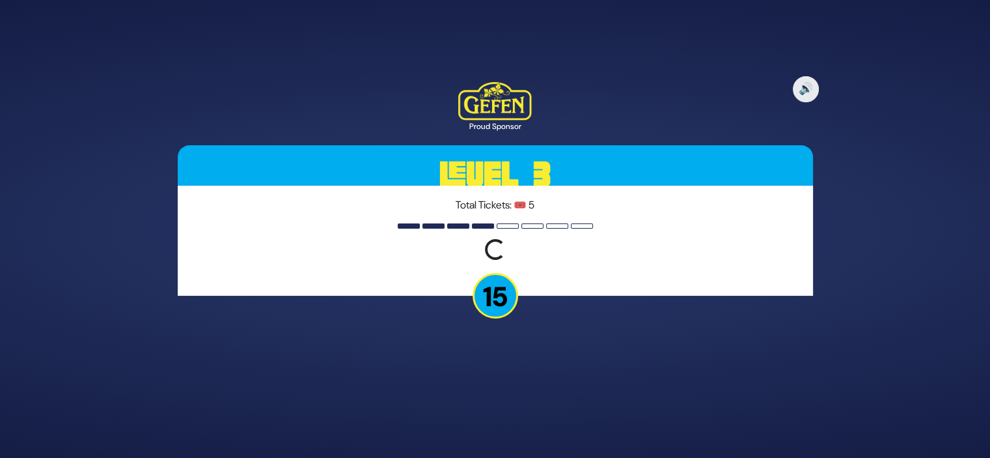
scroll to position [0, 0]
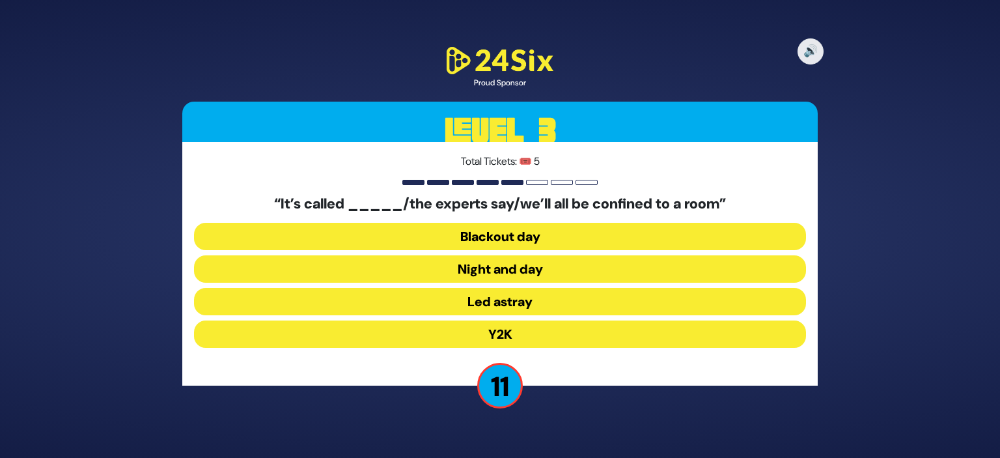
click at [520, 331] on button "Y2K" at bounding box center [500, 333] width 612 height 27
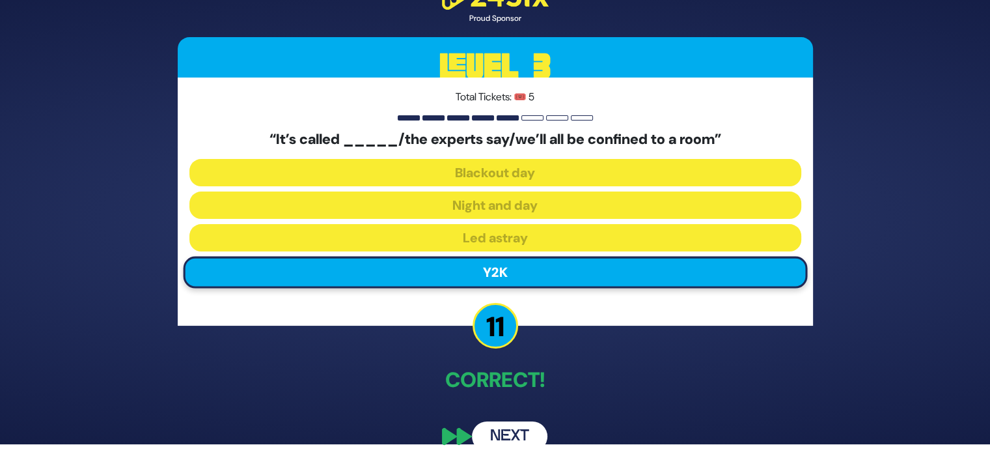
scroll to position [21, 0]
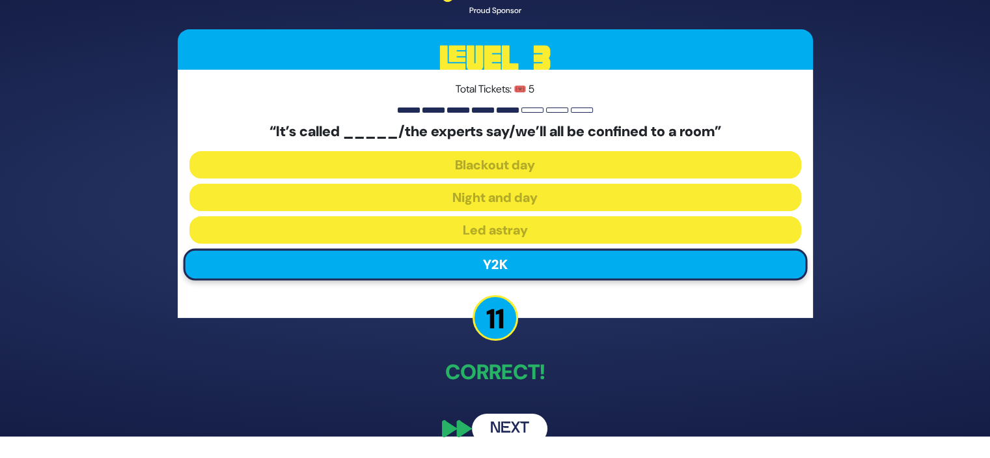
click at [521, 422] on button "Next" at bounding box center [509, 428] width 75 height 30
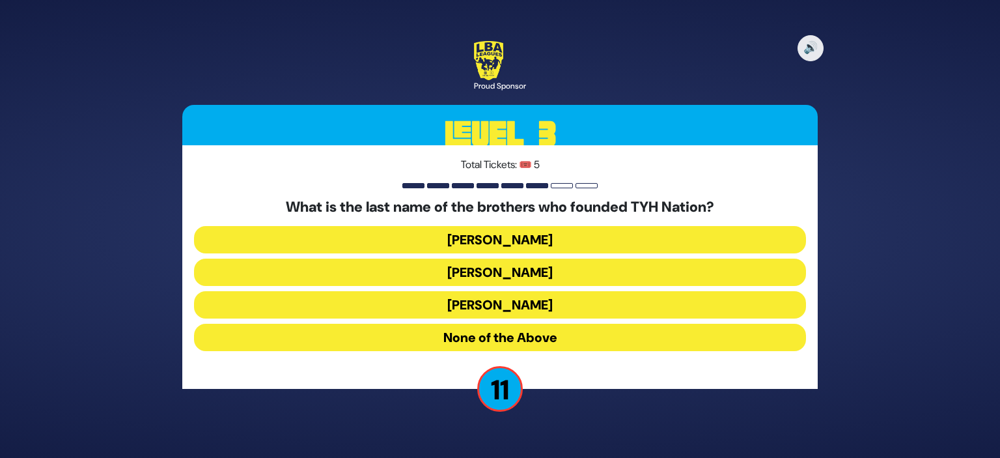
click at [515, 238] on button "[PERSON_NAME]" at bounding box center [500, 239] width 612 height 27
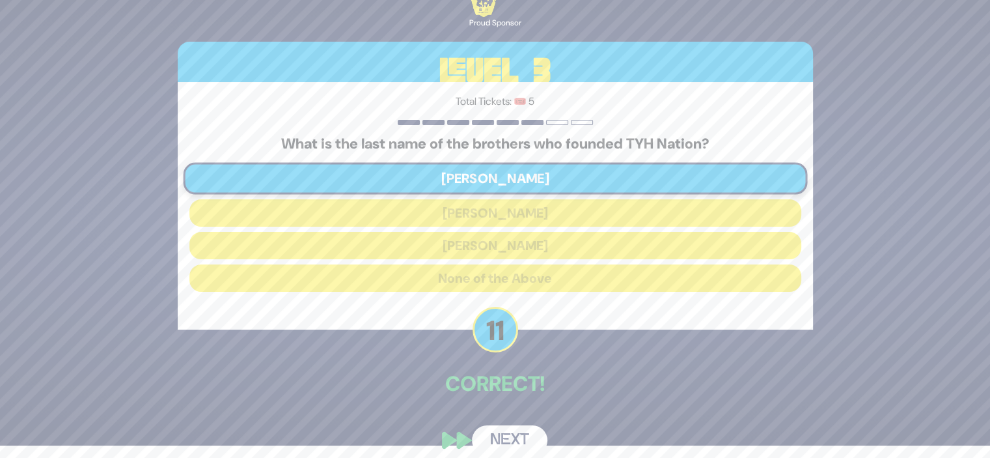
scroll to position [25, 0]
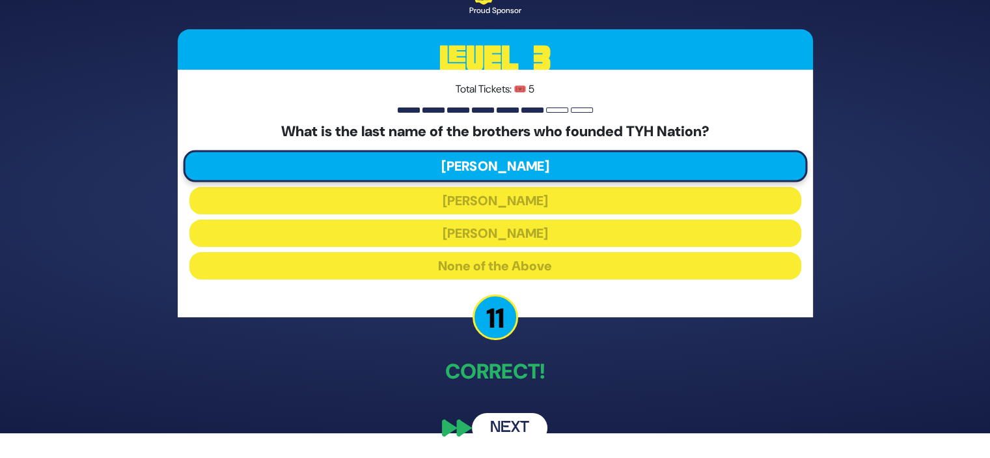
click at [521, 427] on button "Next" at bounding box center [509, 428] width 75 height 30
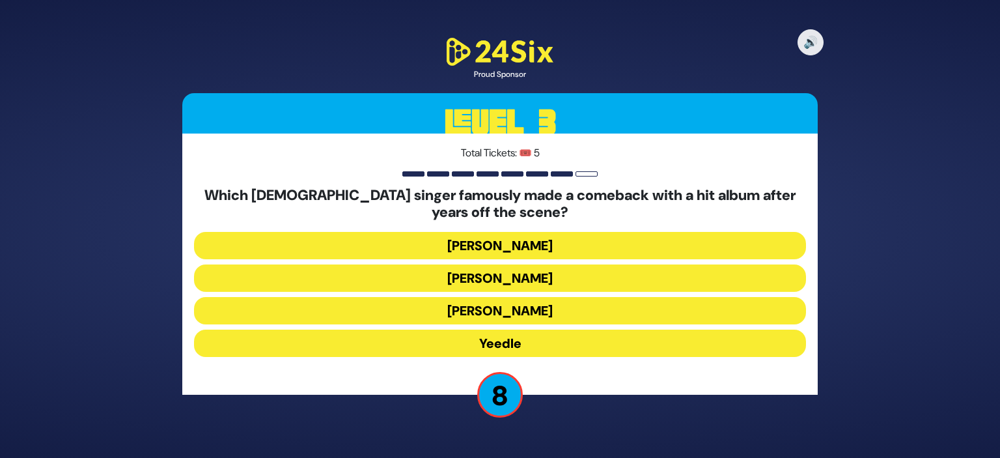
click at [541, 338] on button "Yeedle" at bounding box center [500, 342] width 612 height 27
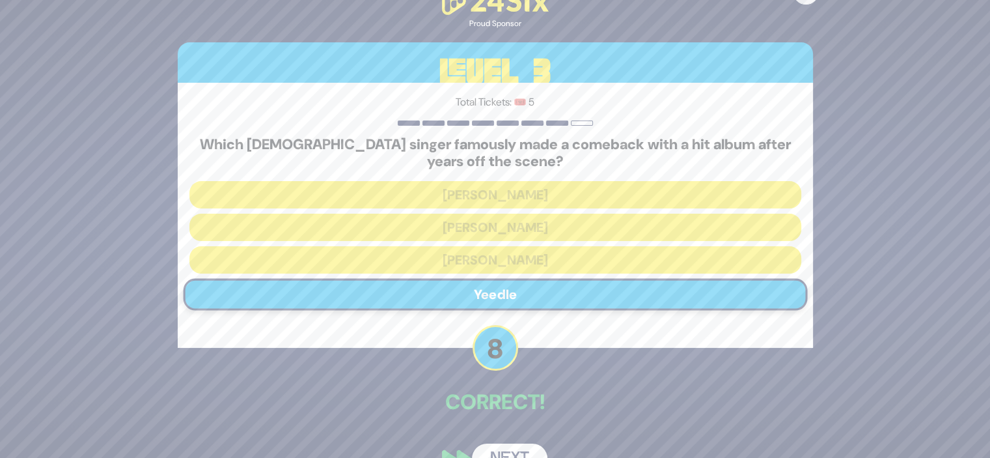
scroll to position [31, 0]
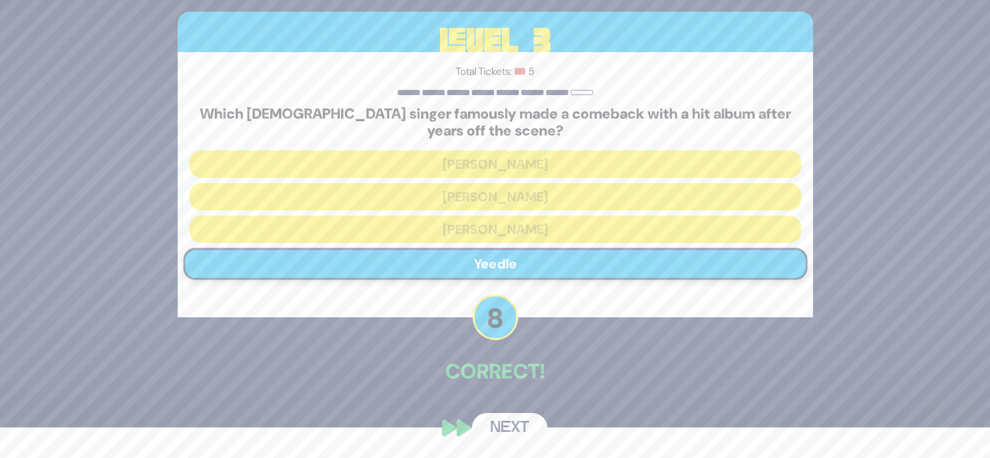
click at [513, 422] on button "Next" at bounding box center [509, 428] width 75 height 30
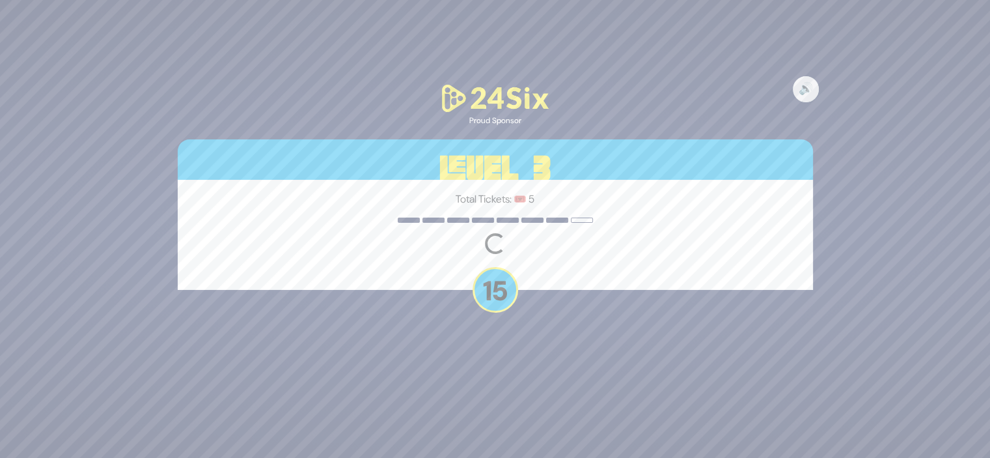
scroll to position [0, 0]
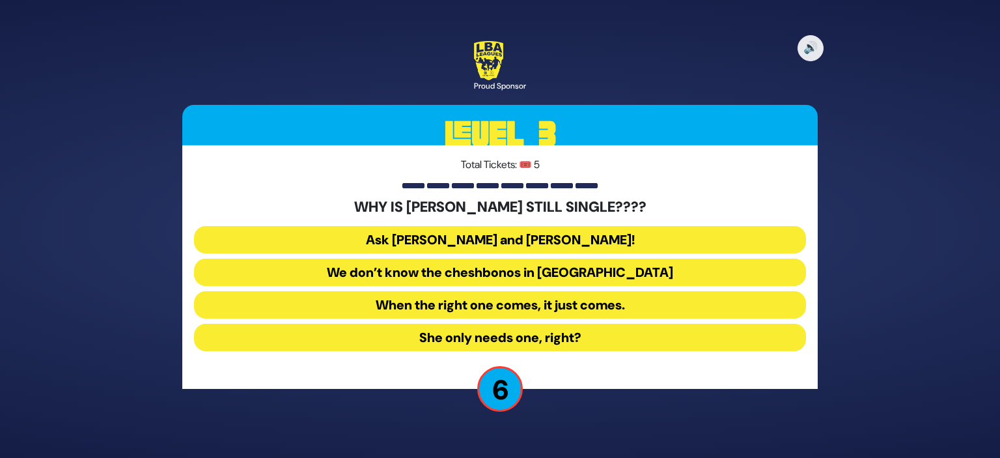
click at [577, 240] on button "Ask [PERSON_NAME] and [PERSON_NAME]!" at bounding box center [500, 239] width 612 height 27
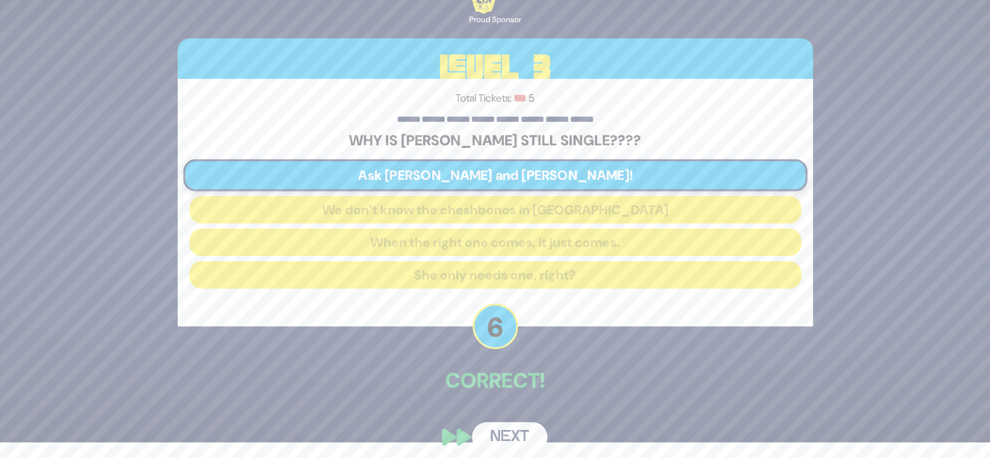
scroll to position [25, 0]
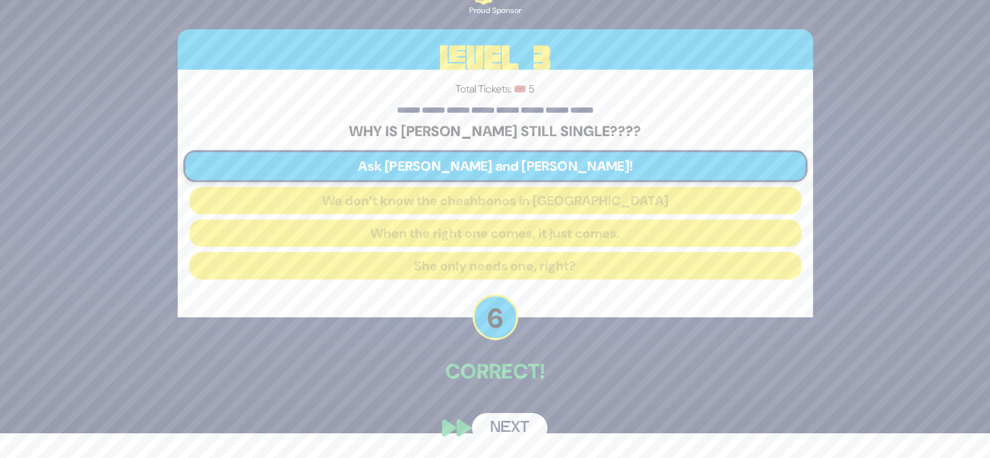
click at [526, 427] on button "Next" at bounding box center [509, 428] width 75 height 30
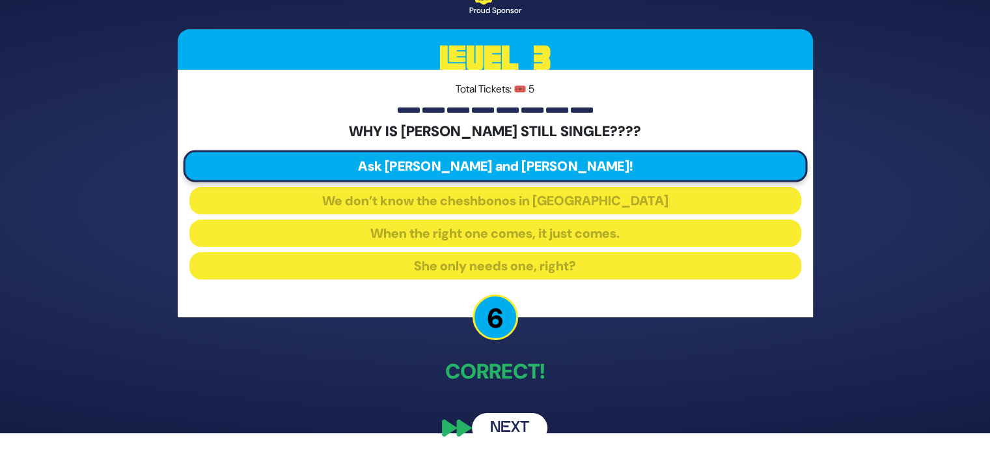
scroll to position [0, 0]
